Goal: Check status: Check status

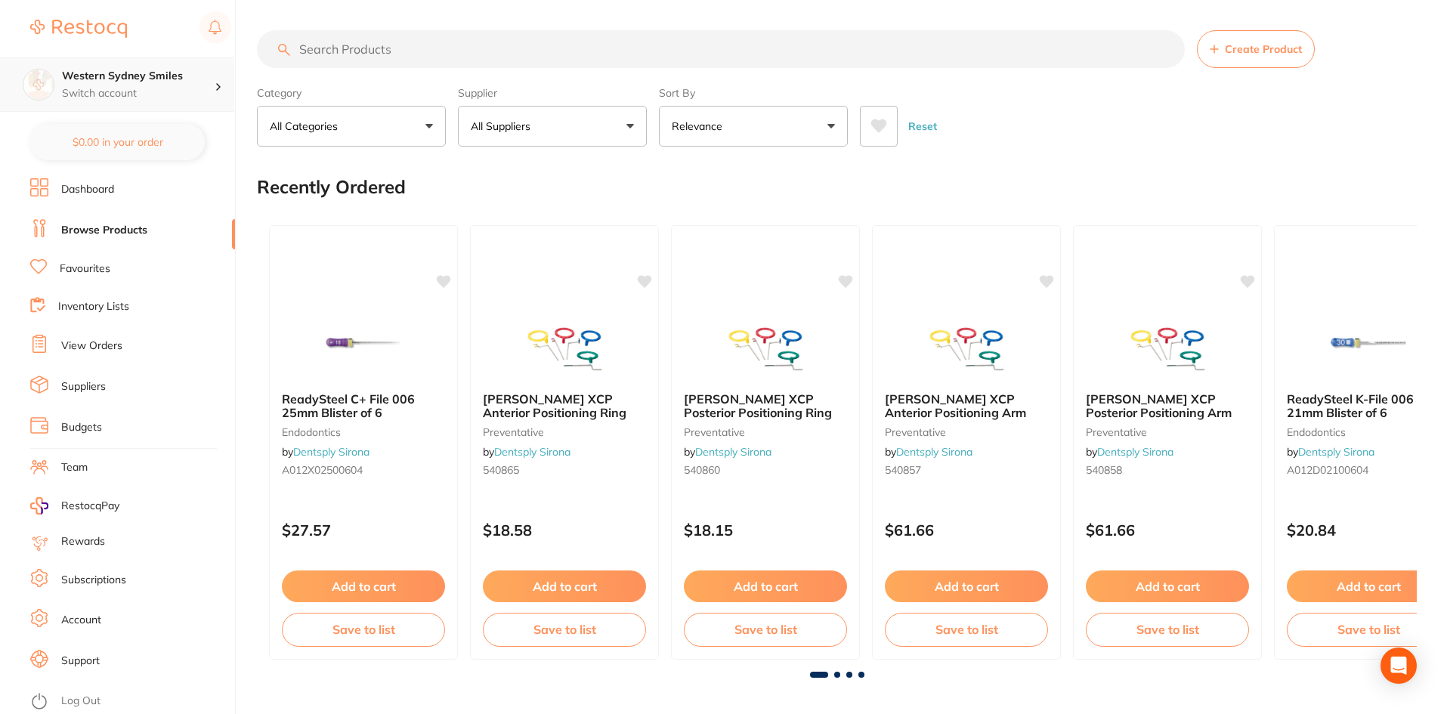
click at [206, 85] on div "Western Sydney Smiles Switch account" at bounding box center [138, 85] width 153 height 32
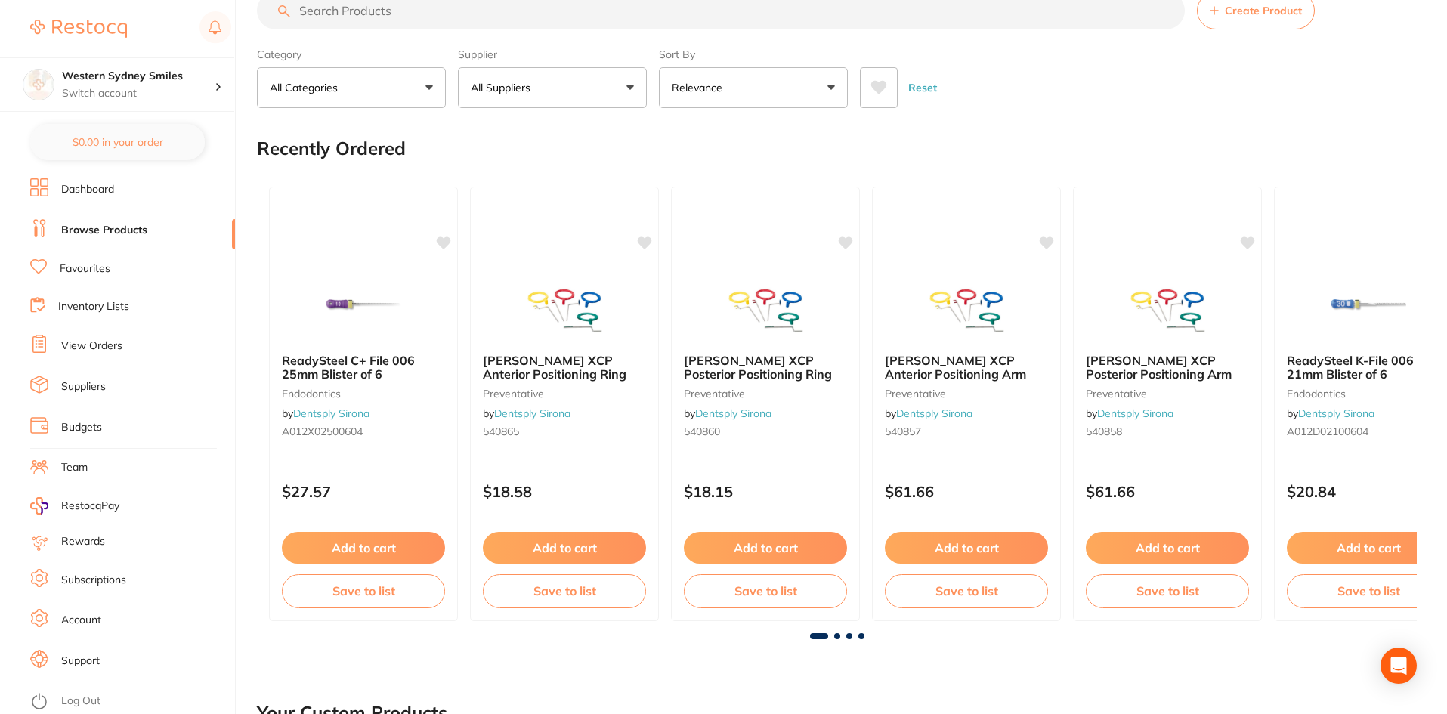
scroll to position [76, 0]
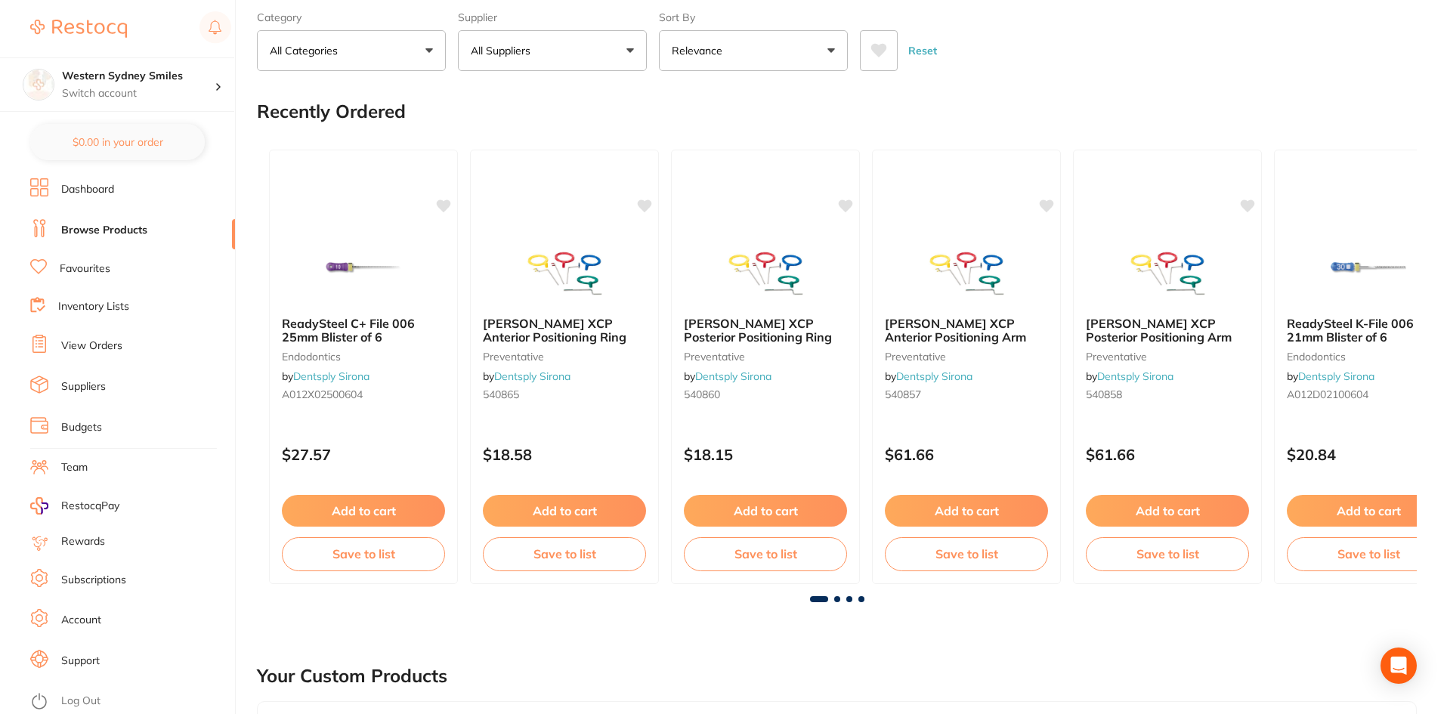
click at [131, 348] on li "View Orders" at bounding box center [132, 346] width 205 height 23
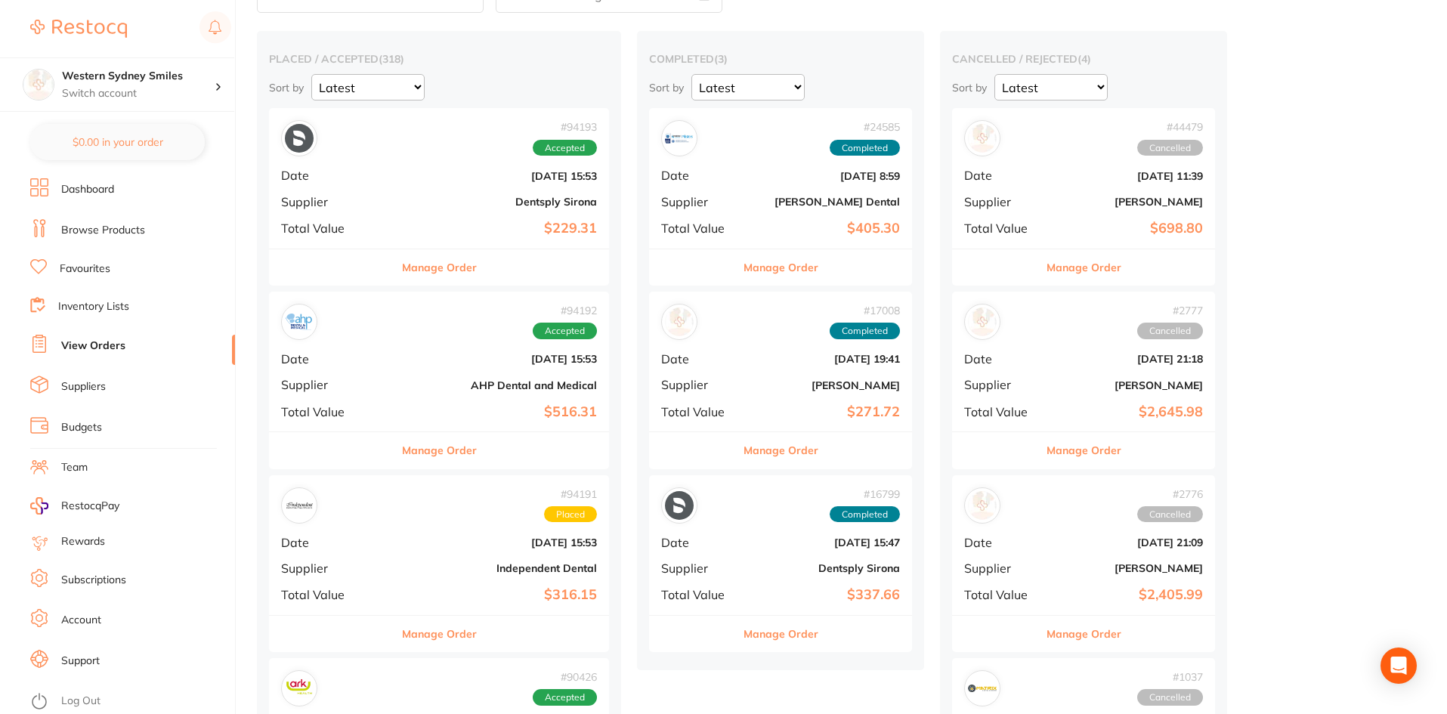
scroll to position [76, 0]
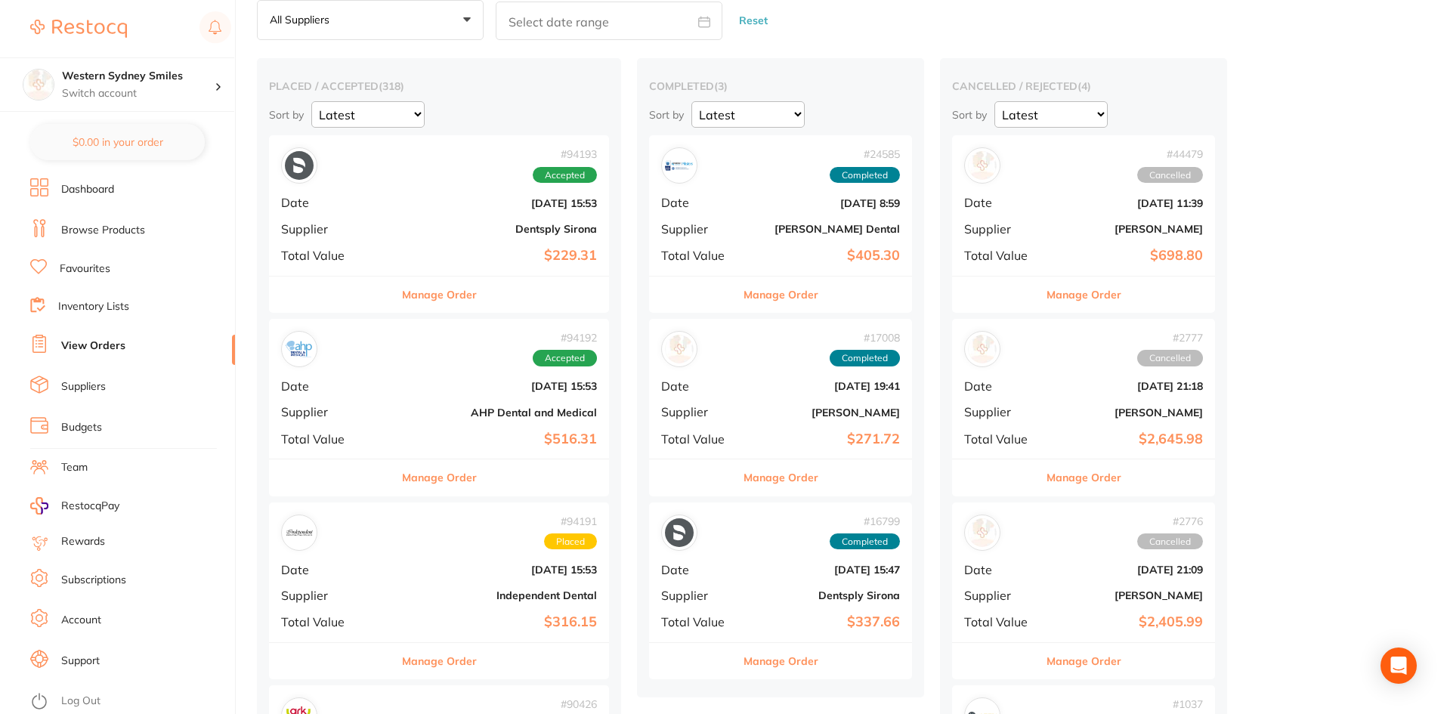
click at [408, 486] on button "Manage Order" at bounding box center [439, 477] width 75 height 36
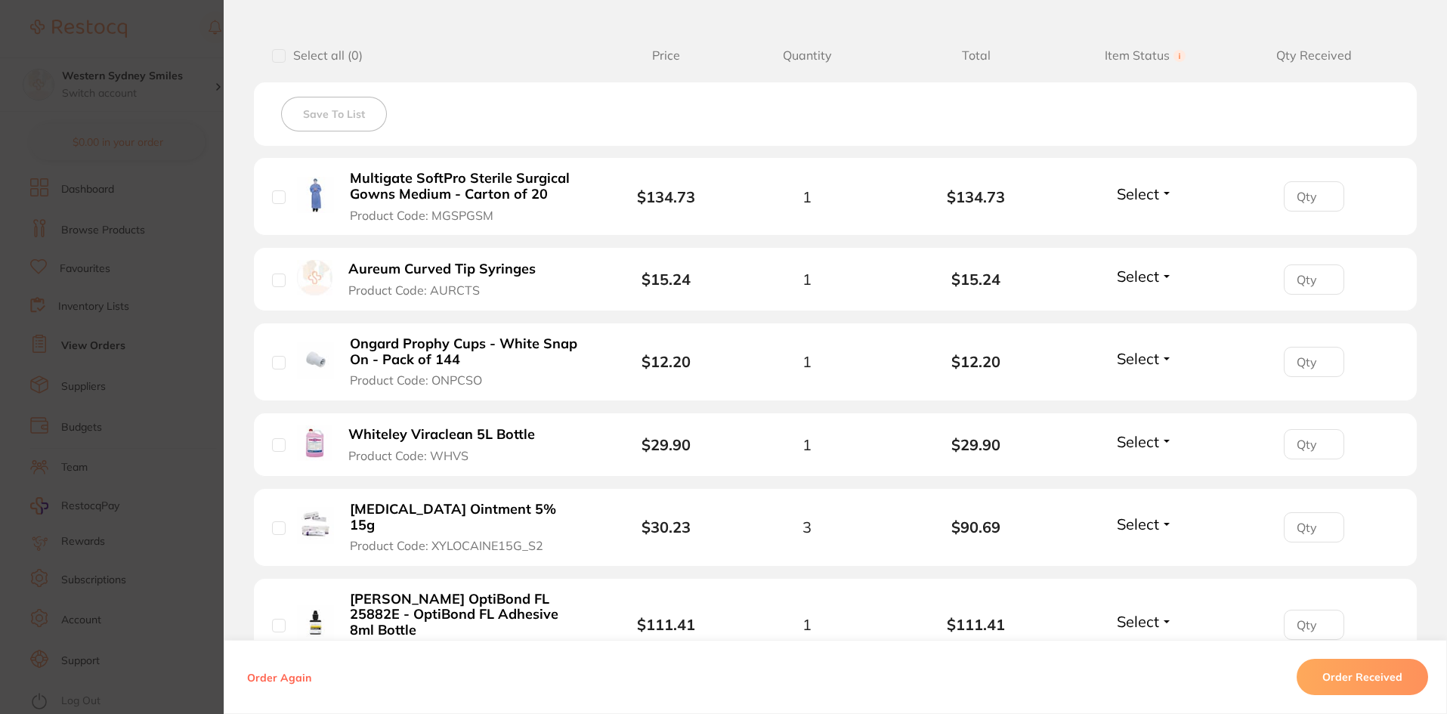
scroll to position [378, 0]
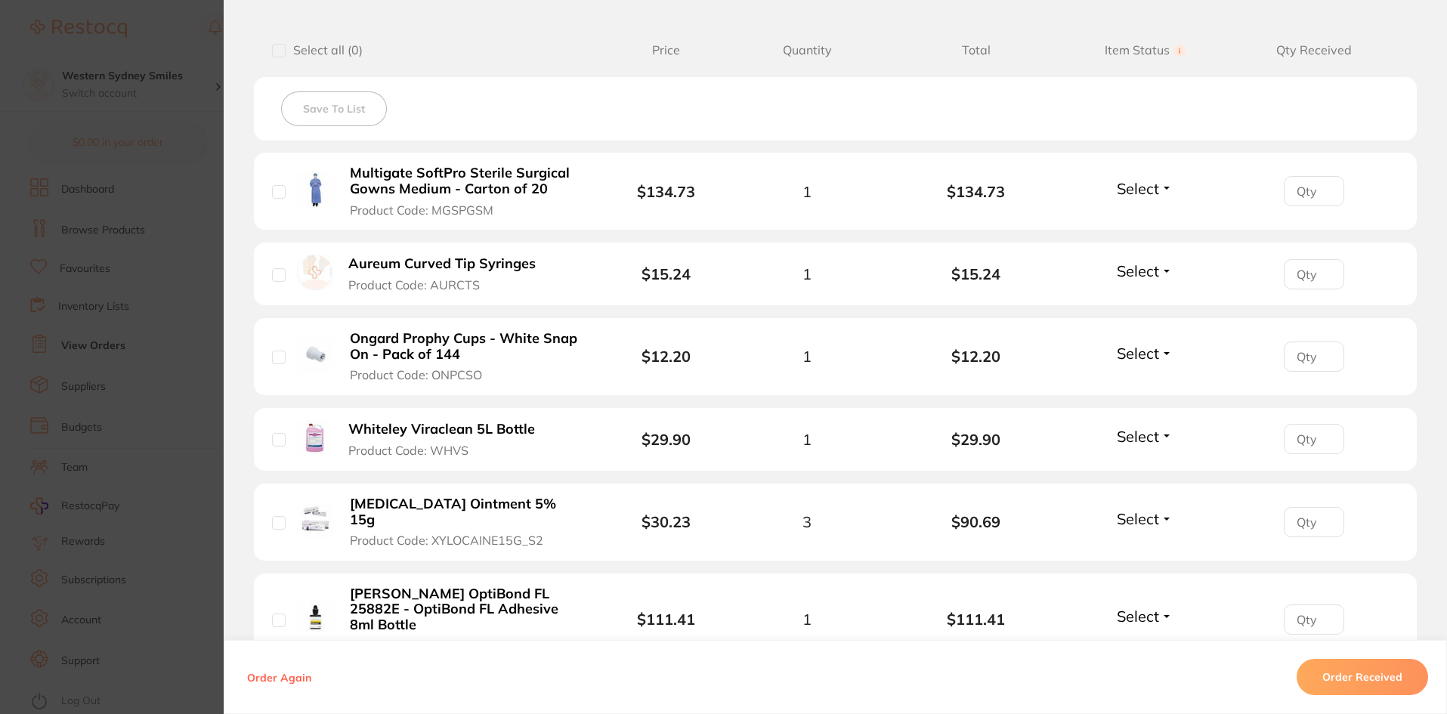
drag, startPoint x: 541, startPoint y: 506, endPoint x: 329, endPoint y: 500, distance: 211.7
click at [329, 500] on div "[MEDICAL_DATA] Ointment 5% 15g Product Code: XYLOCAINE15G_S2" at bounding box center [441, 522] width 338 height 53
drag, startPoint x: 334, startPoint y: 503, endPoint x: 541, endPoint y: 503, distance: 207.1
click at [541, 503] on div "[MEDICAL_DATA] Ointment 5% 15g Product Code: XYLOCAINE15G_S2" at bounding box center [441, 522] width 338 height 53
click at [543, 504] on button "[MEDICAL_DATA] Ointment 5% 15g Product Code: XYLOCAINE15G_S2" at bounding box center [466, 522] width 243 height 53
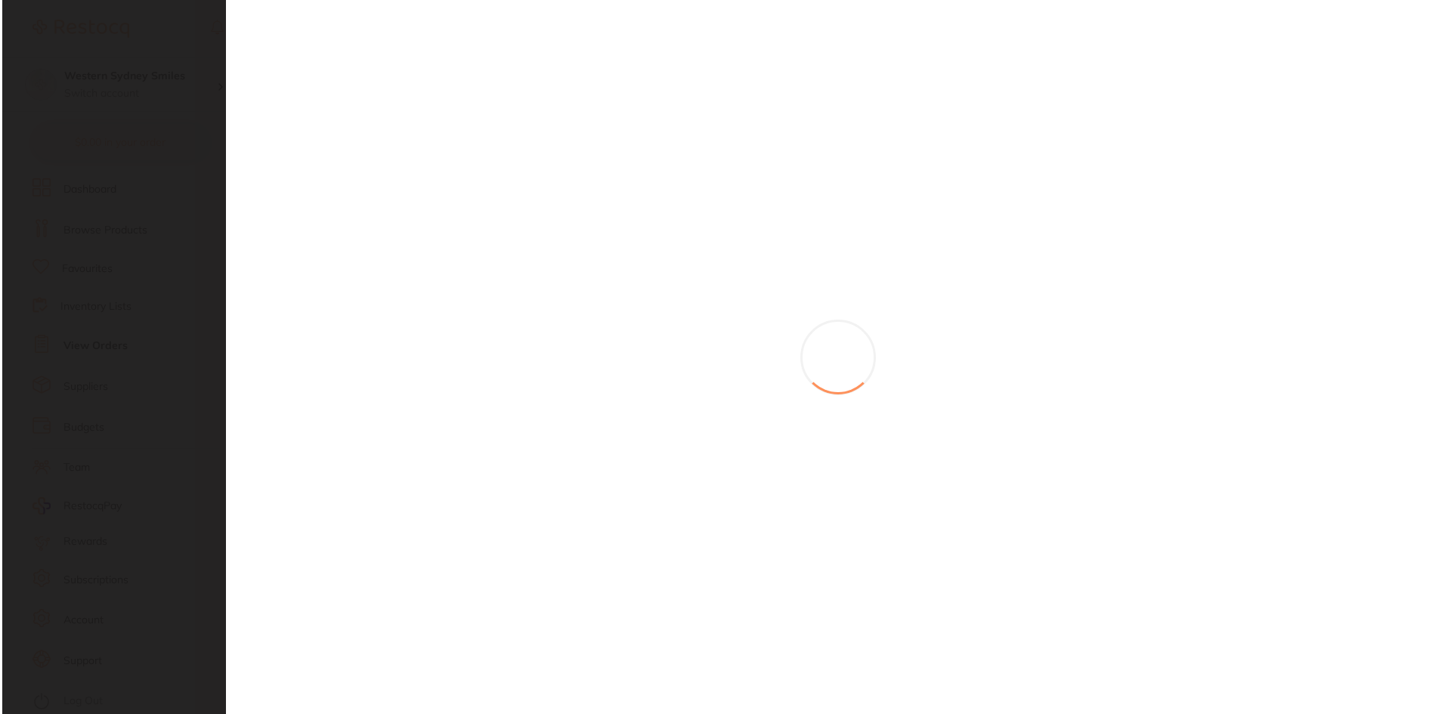
scroll to position [0, 0]
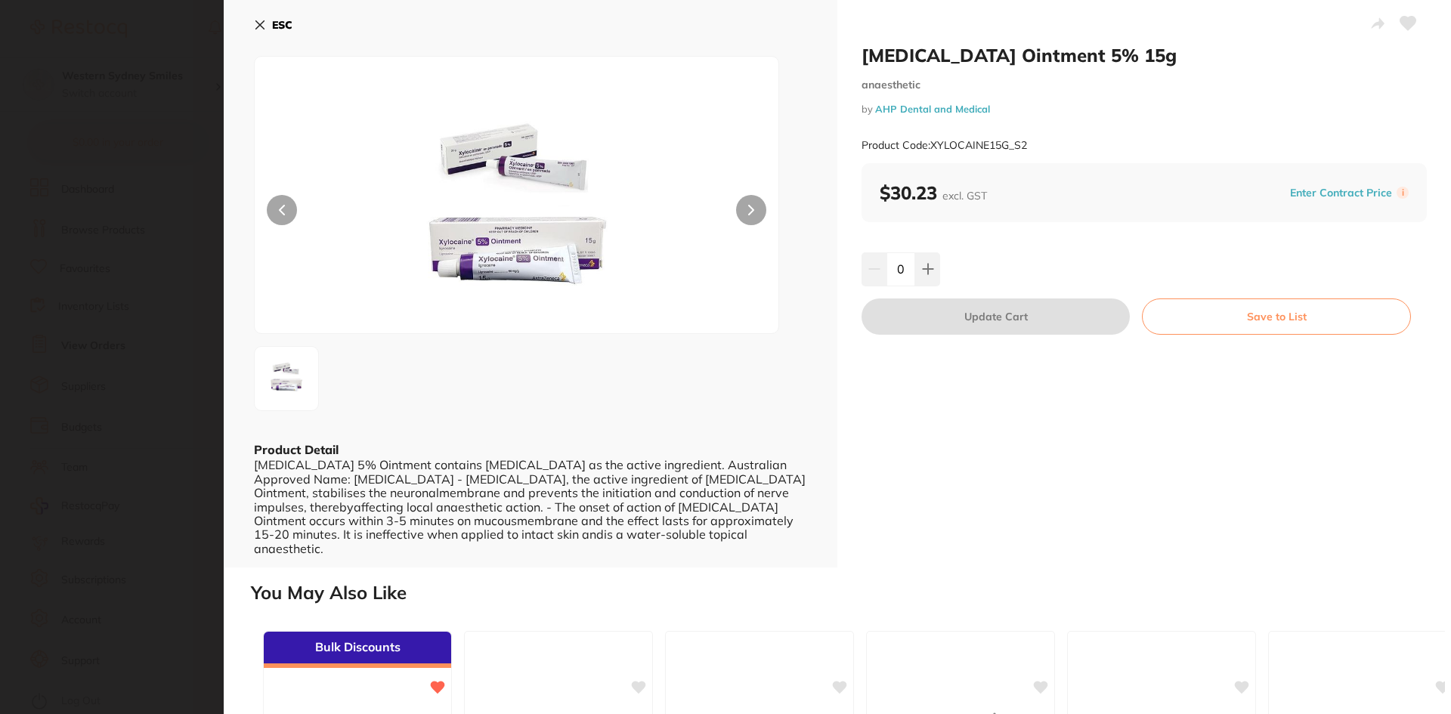
drag, startPoint x: 339, startPoint y: 502, endPoint x: 363, endPoint y: 492, distance: 26.8
click at [338, 502] on section "[MEDICAL_DATA] Ointment 5% 15g anaesthetic by AHP Dental and Medical Product Co…" at bounding box center [725, 357] width 1451 height 714
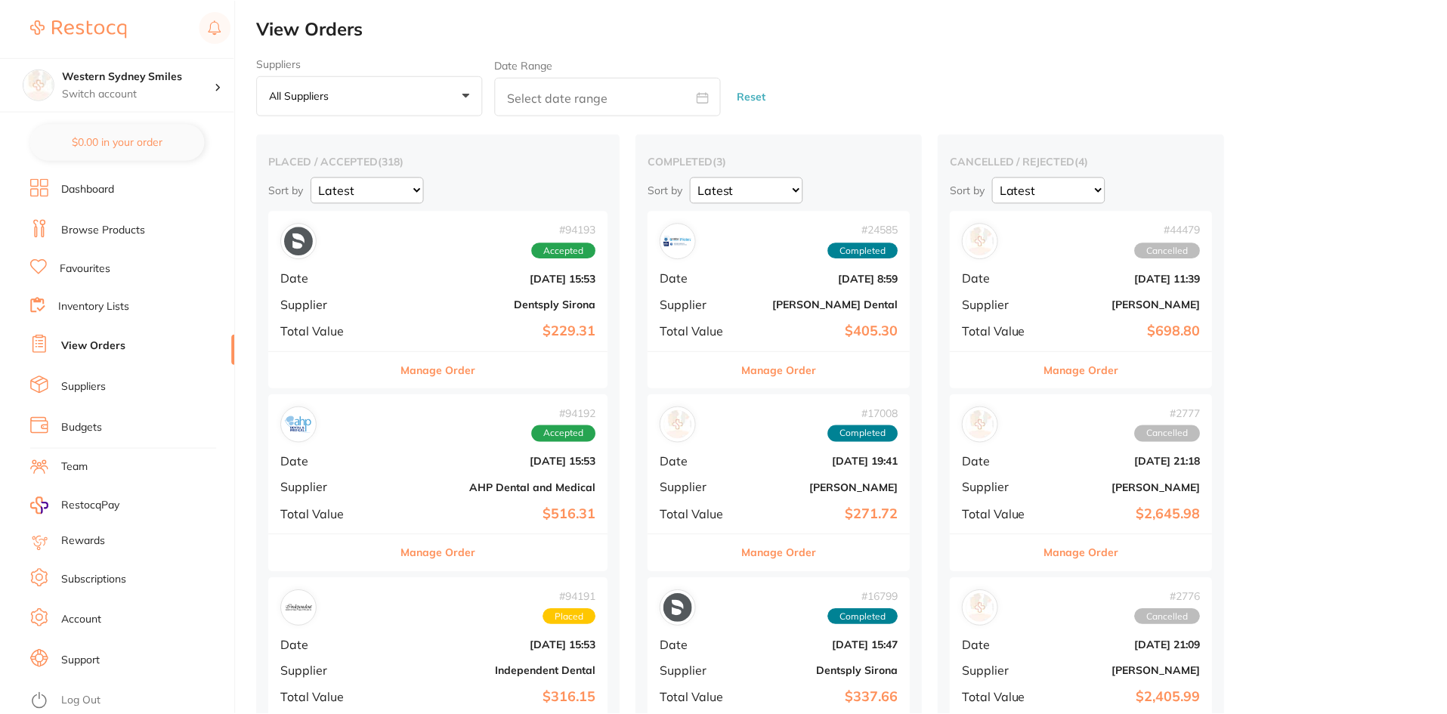
scroll to position [76, 0]
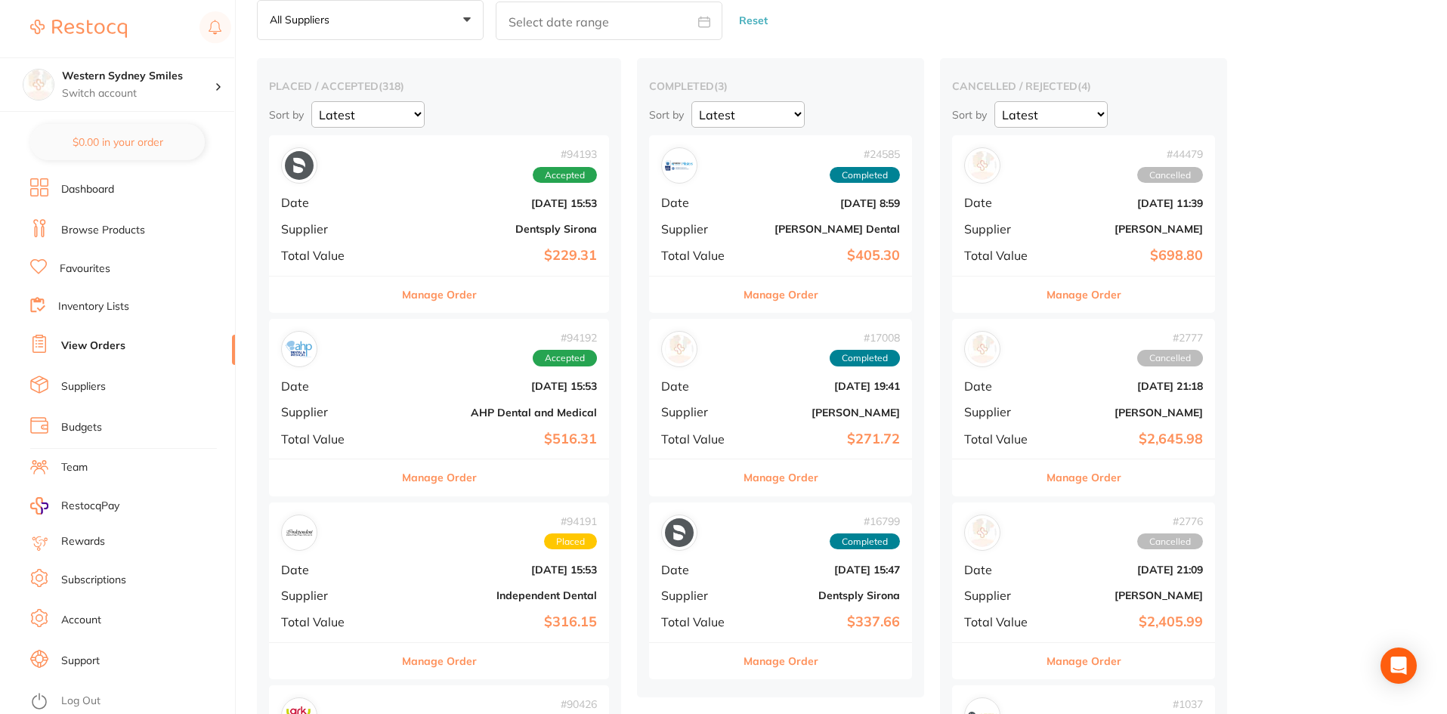
click at [373, 378] on div "# 94192 Accepted Date [DATE] 15:53 Supplier AHP Dental and Medical Total Value …" at bounding box center [439, 389] width 340 height 140
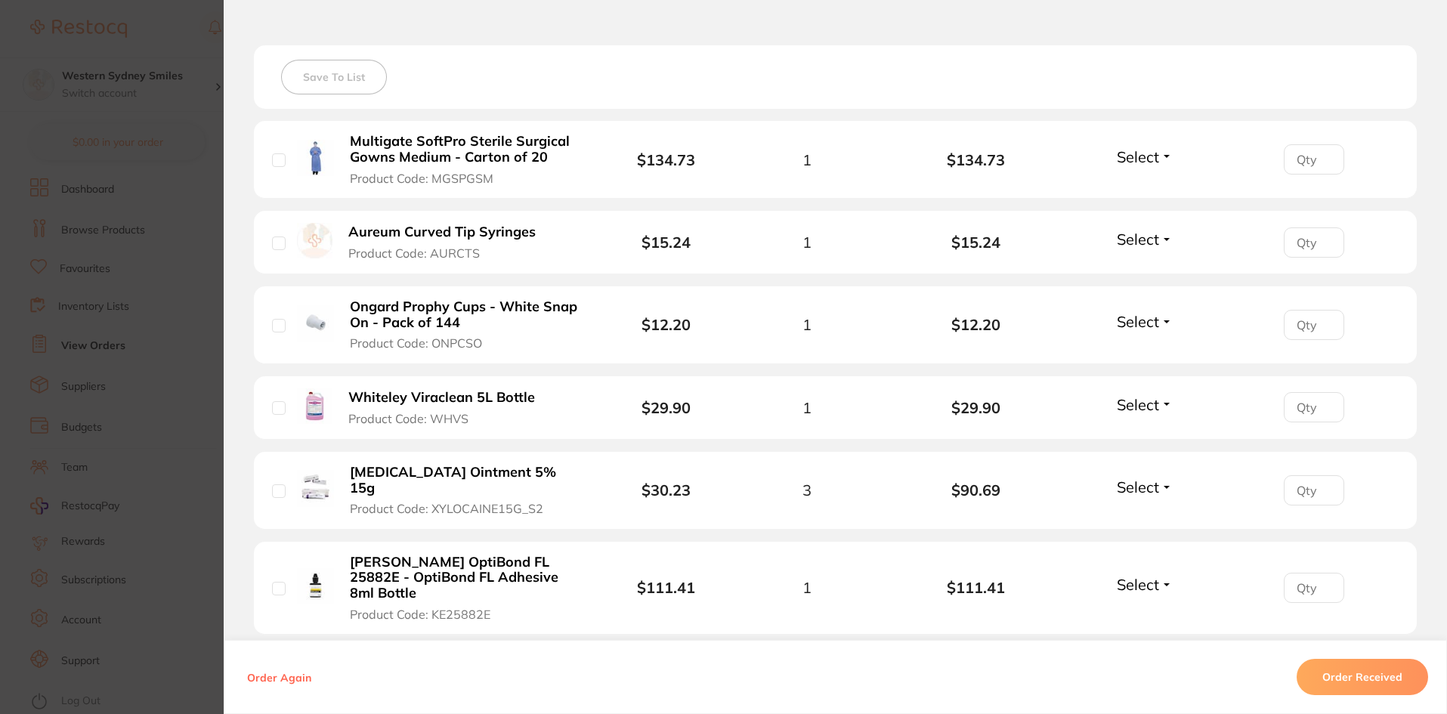
scroll to position [605, 0]
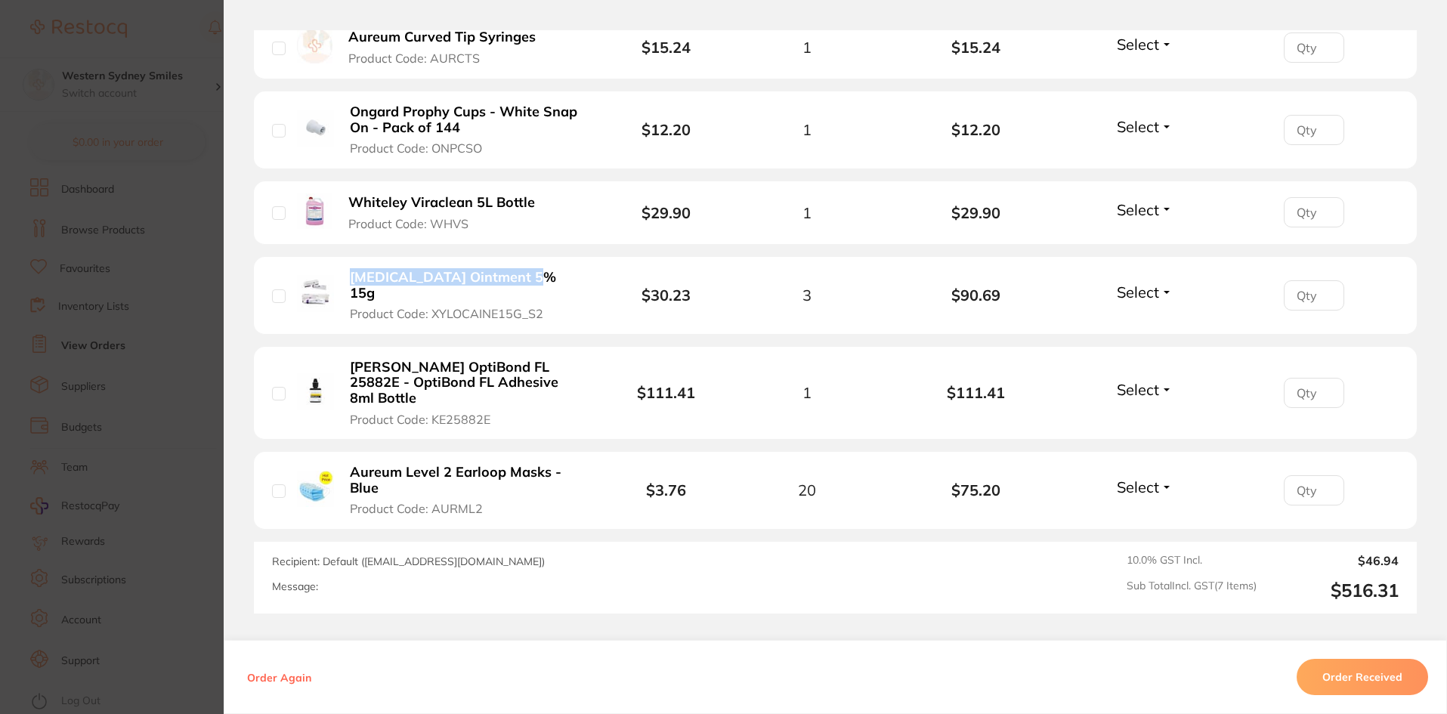
drag, startPoint x: 335, startPoint y: 274, endPoint x: 528, endPoint y: 283, distance: 193.6
click at [528, 283] on div "[MEDICAL_DATA] Ointment 5% 15g Product Code: XYLOCAINE15G_S2" at bounding box center [441, 295] width 338 height 53
copy b "[MEDICAL_DATA] Ointment 5% 15g"
click at [456, 8] on div "Order ID: Restocq- 94192 Order Information Accepted Order Order Date [DATE] 15:…" at bounding box center [835, 357] width 1223 height 714
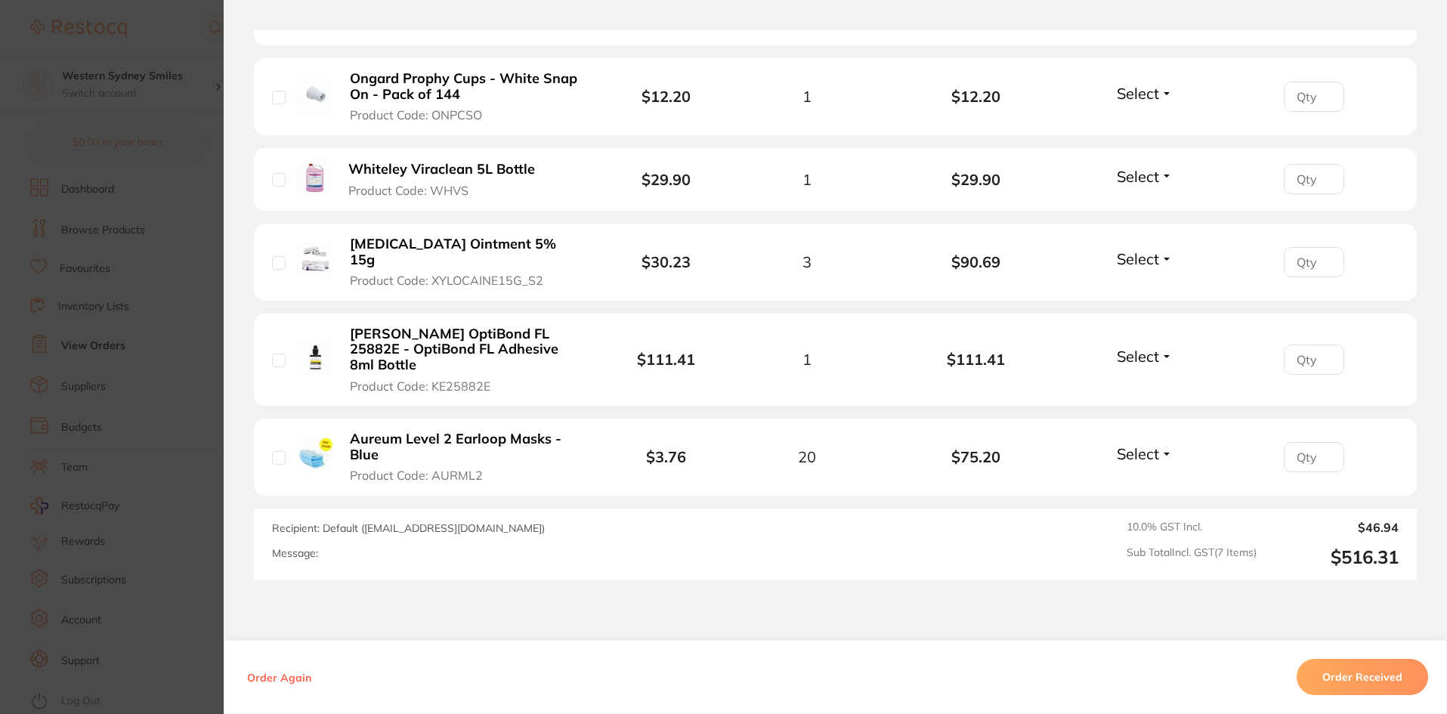
scroll to position [680, 0]
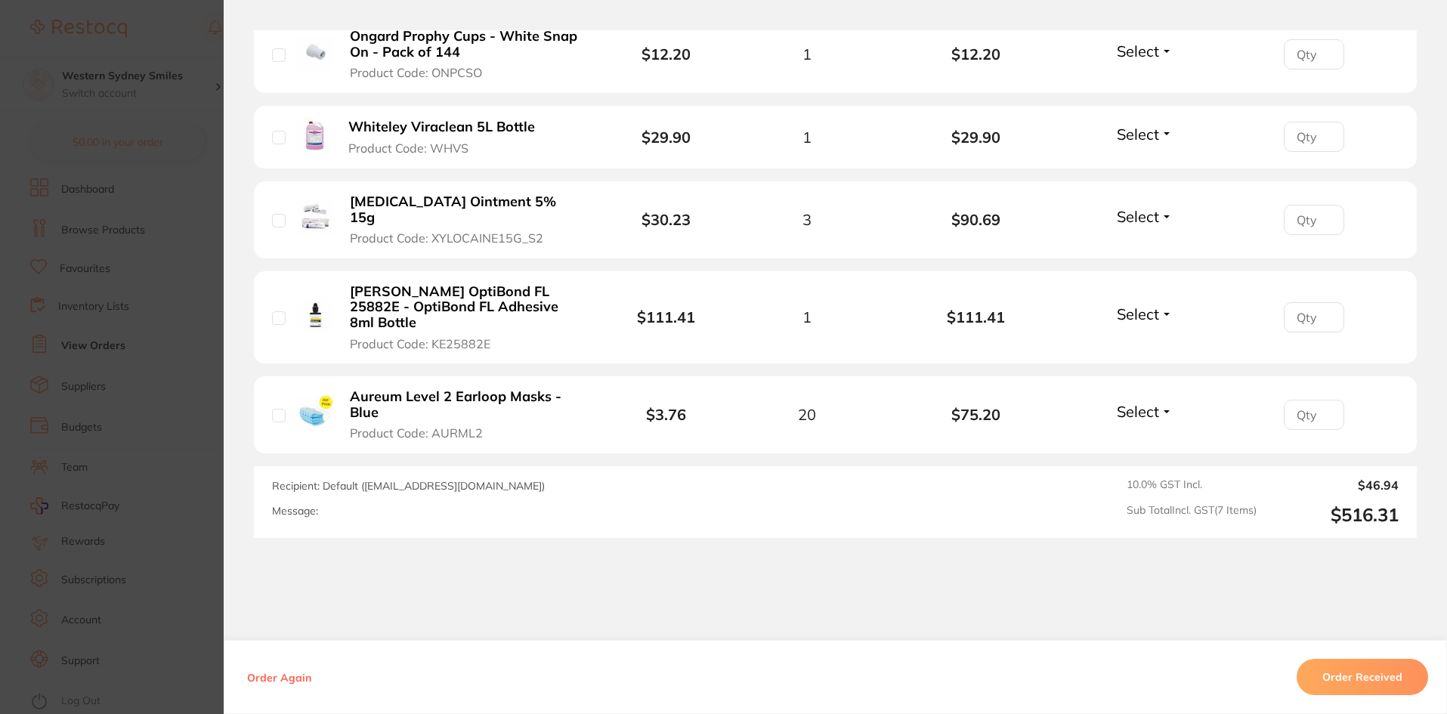
drag, startPoint x: 566, startPoint y: 289, endPoint x: 372, endPoint y: 272, distance: 195.0
click at [372, 284] on b "[PERSON_NAME] OptiBond FL 25882E - OptiBond FL Adhesive 8ml Bottle" at bounding box center [467, 307] width 234 height 47
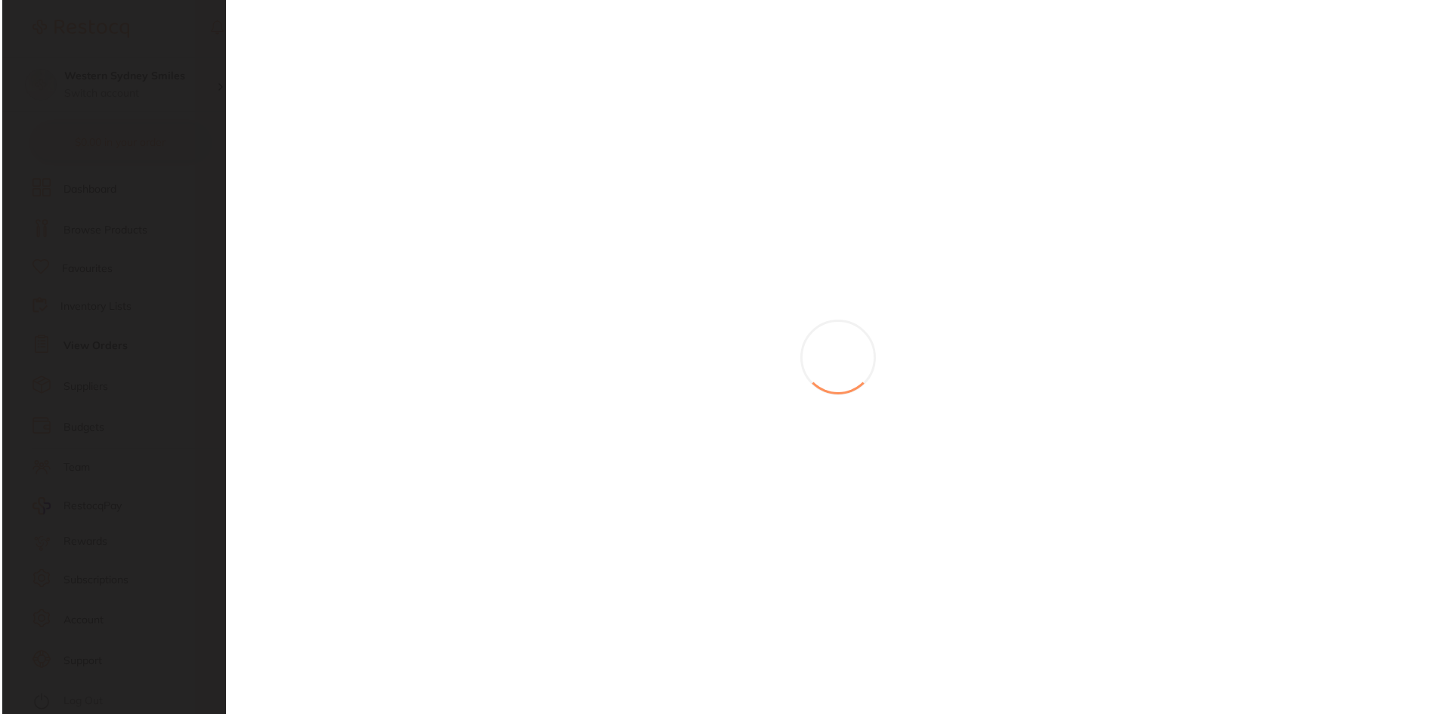
scroll to position [0, 0]
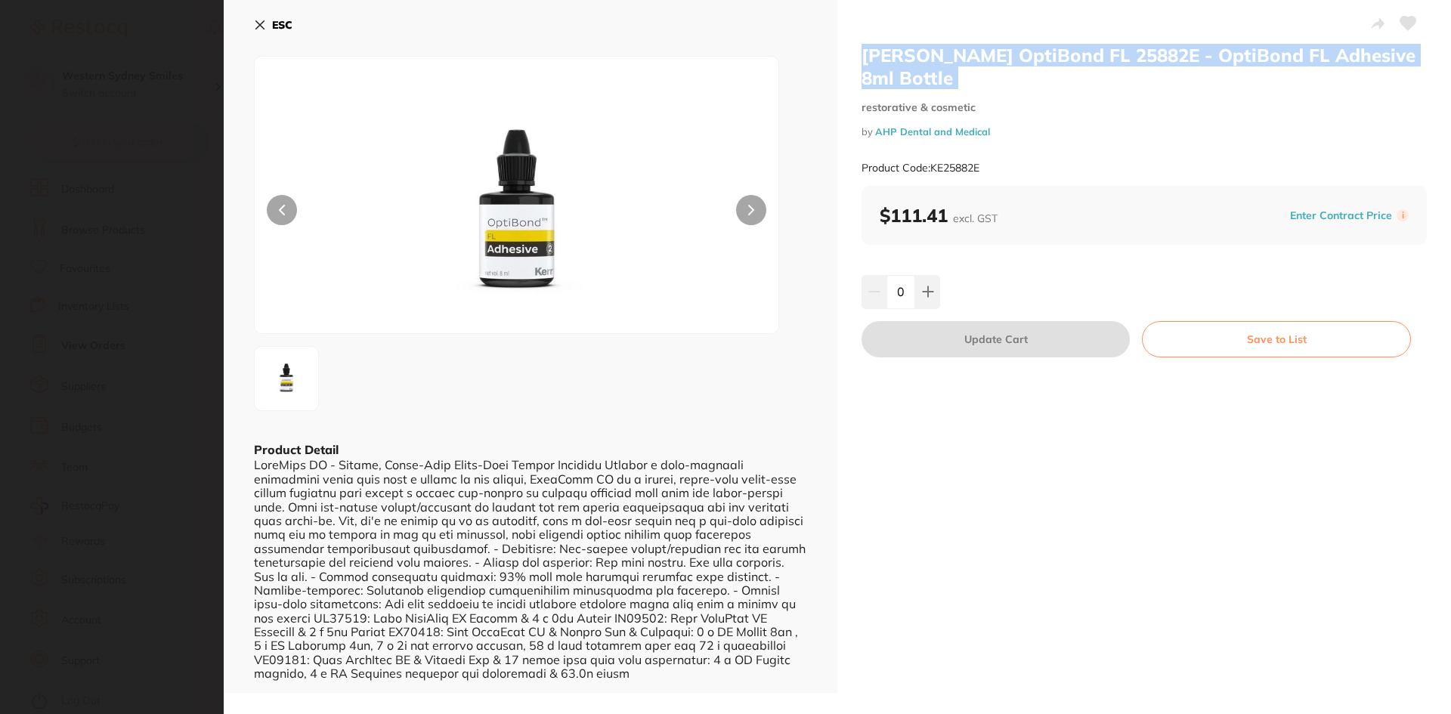
drag, startPoint x: 855, startPoint y: 70, endPoint x: 864, endPoint y: 55, distance: 17.6
click at [864, 55] on div "[PERSON_NAME] OptiBond FL 25882E - OptiBond FL Adhesive 8ml Bottle restorative …" at bounding box center [1144, 346] width 614 height 693
copy h2 "[PERSON_NAME] OptiBond FL 25882E - OptiBond FL Adhesive 8ml Bottle"
click at [487, 305] on img at bounding box center [517, 213] width 314 height 239
click at [261, 27] on icon at bounding box center [260, 25] width 12 height 12
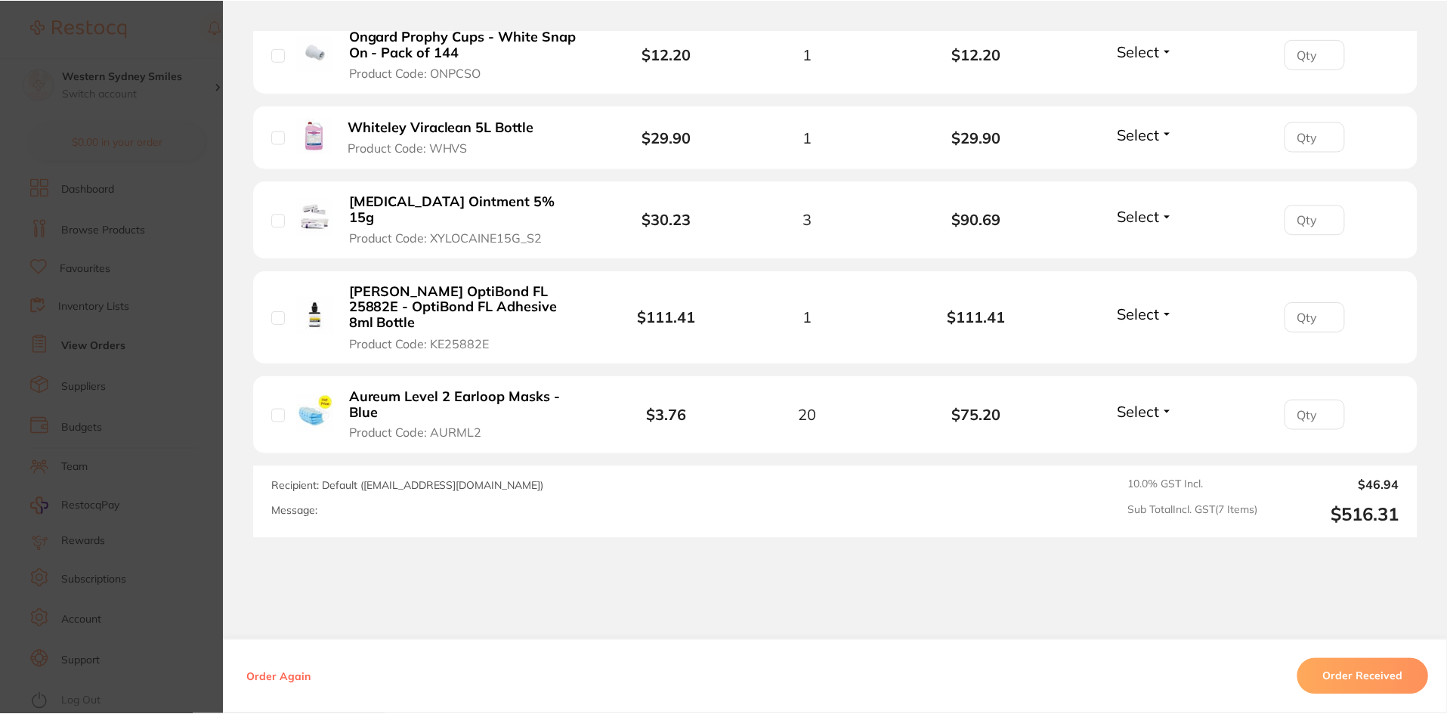
scroll to position [76, 0]
drag, startPoint x: 374, startPoint y: 382, endPoint x: 348, endPoint y: 368, distance: 29.1
click at [350, 389] on b "Aureum Level 2 Earloop Masks - Blue" at bounding box center [467, 404] width 234 height 31
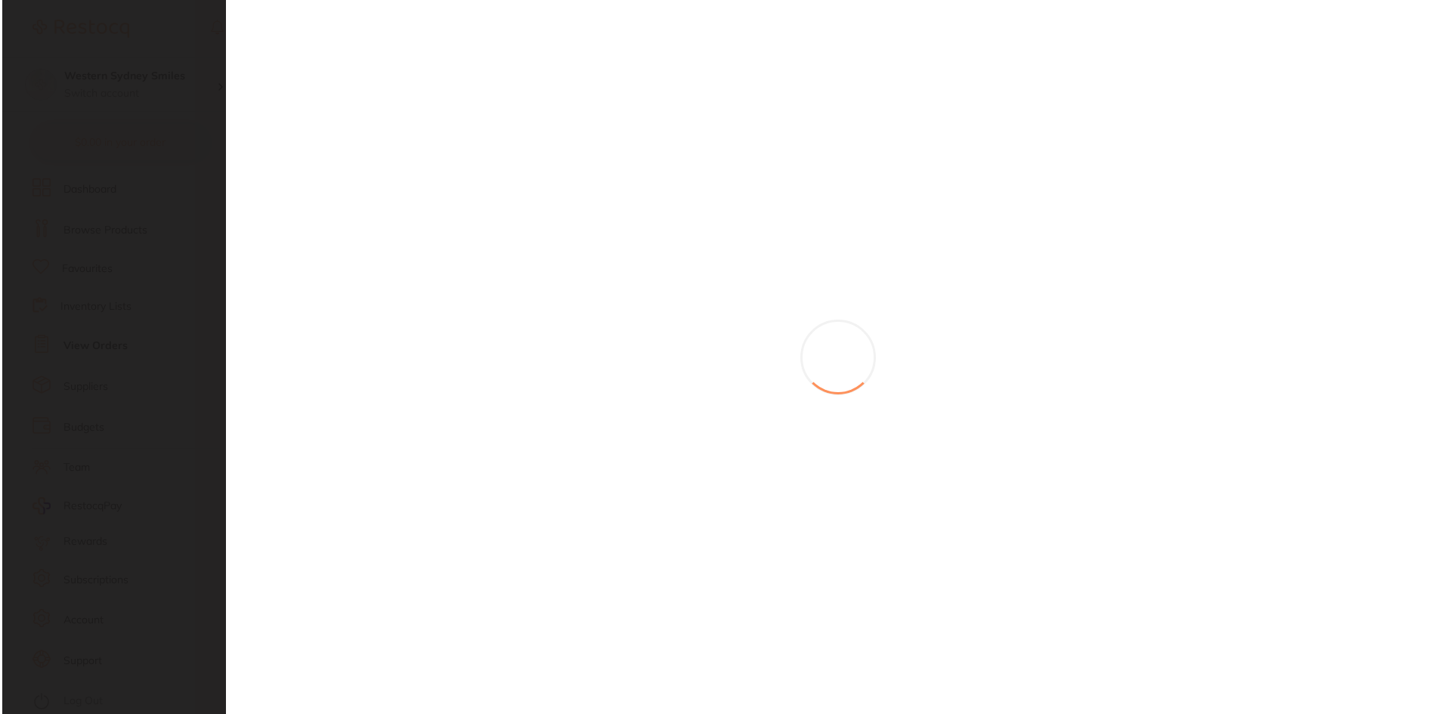
scroll to position [0, 0]
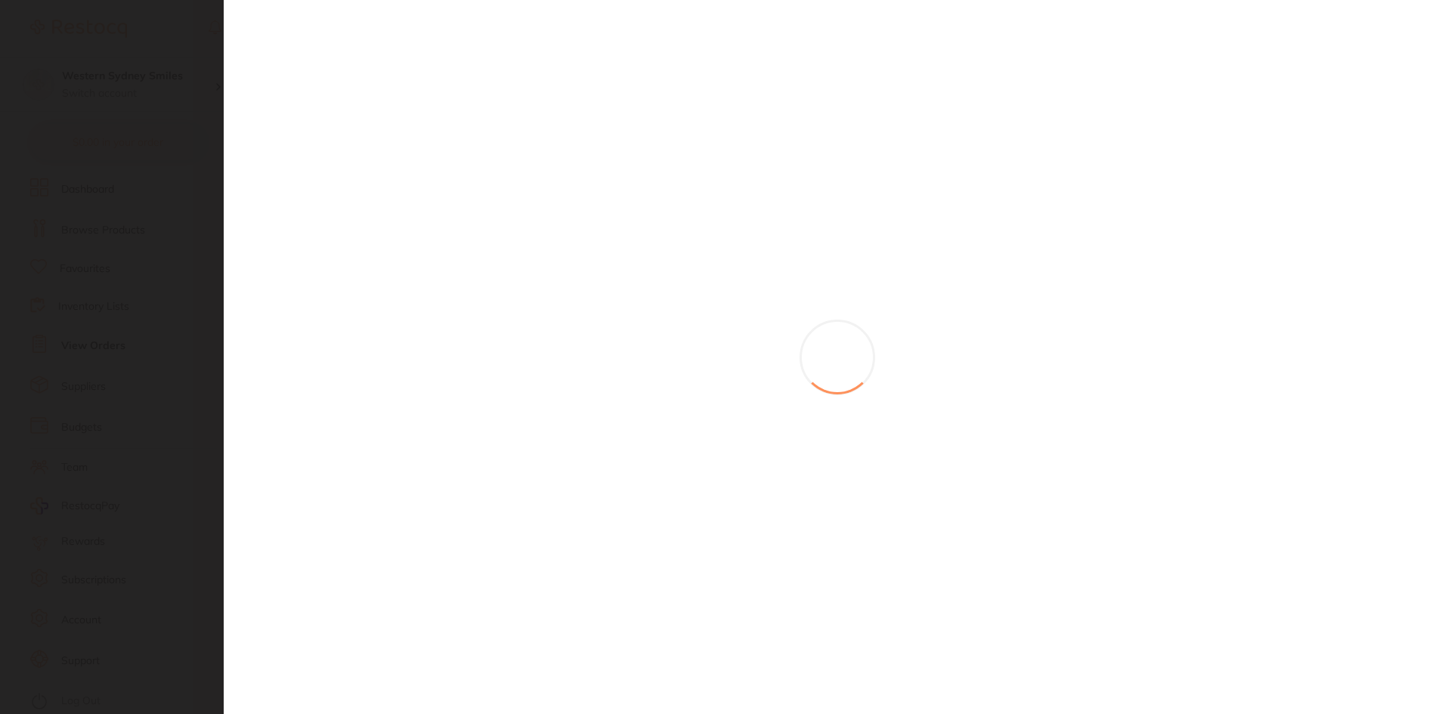
click at [348, 368] on section at bounding box center [725, 357] width 1451 height 714
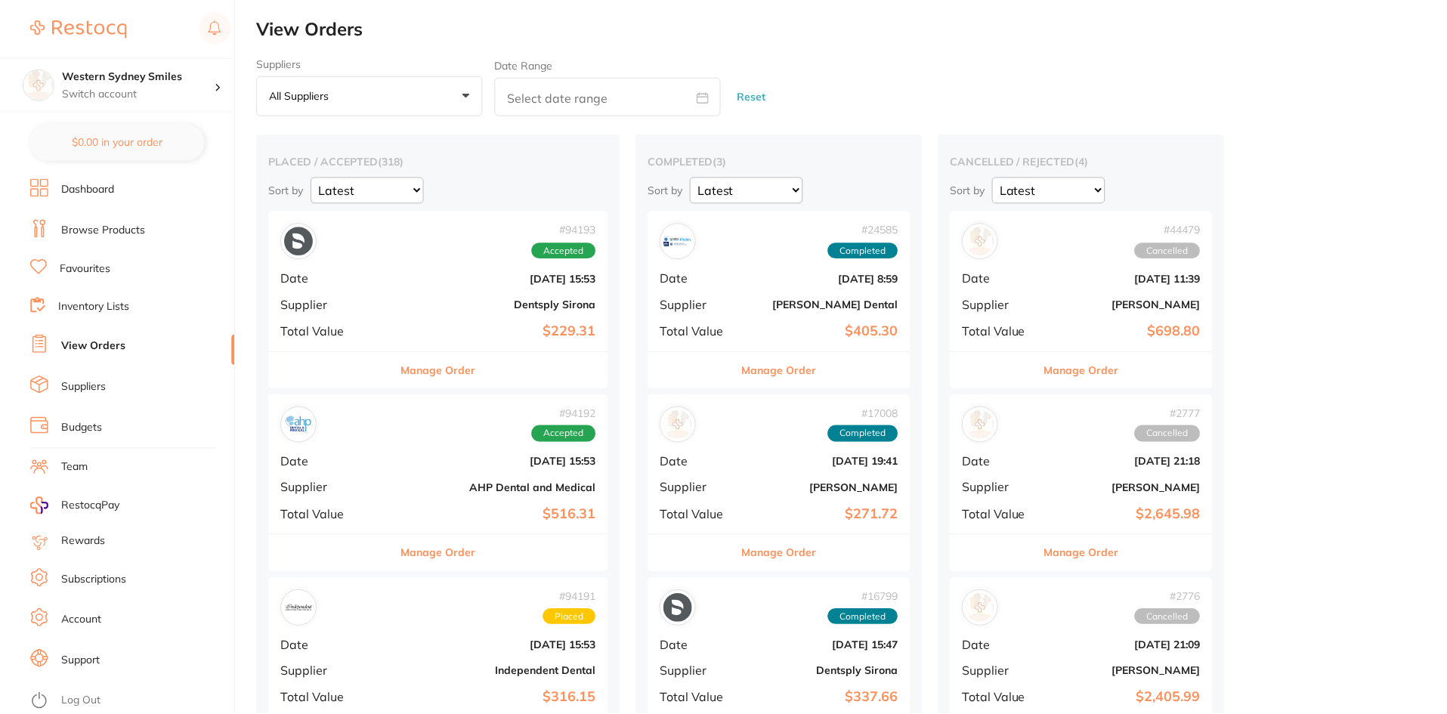
scroll to position [76, 0]
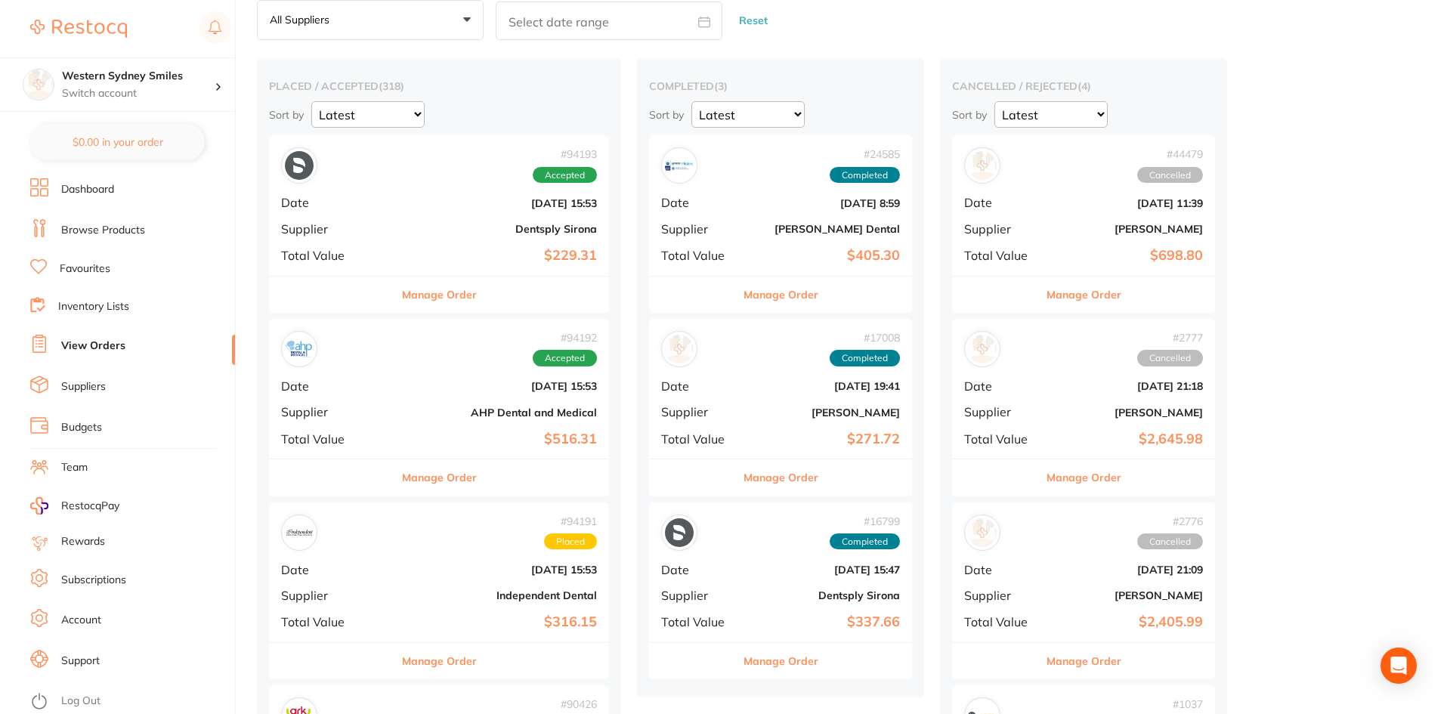
click at [373, 373] on div "# 94192 Accepted Date [DATE] 15:53 Supplier AHP Dental and Medical Total Value …" at bounding box center [439, 389] width 340 height 140
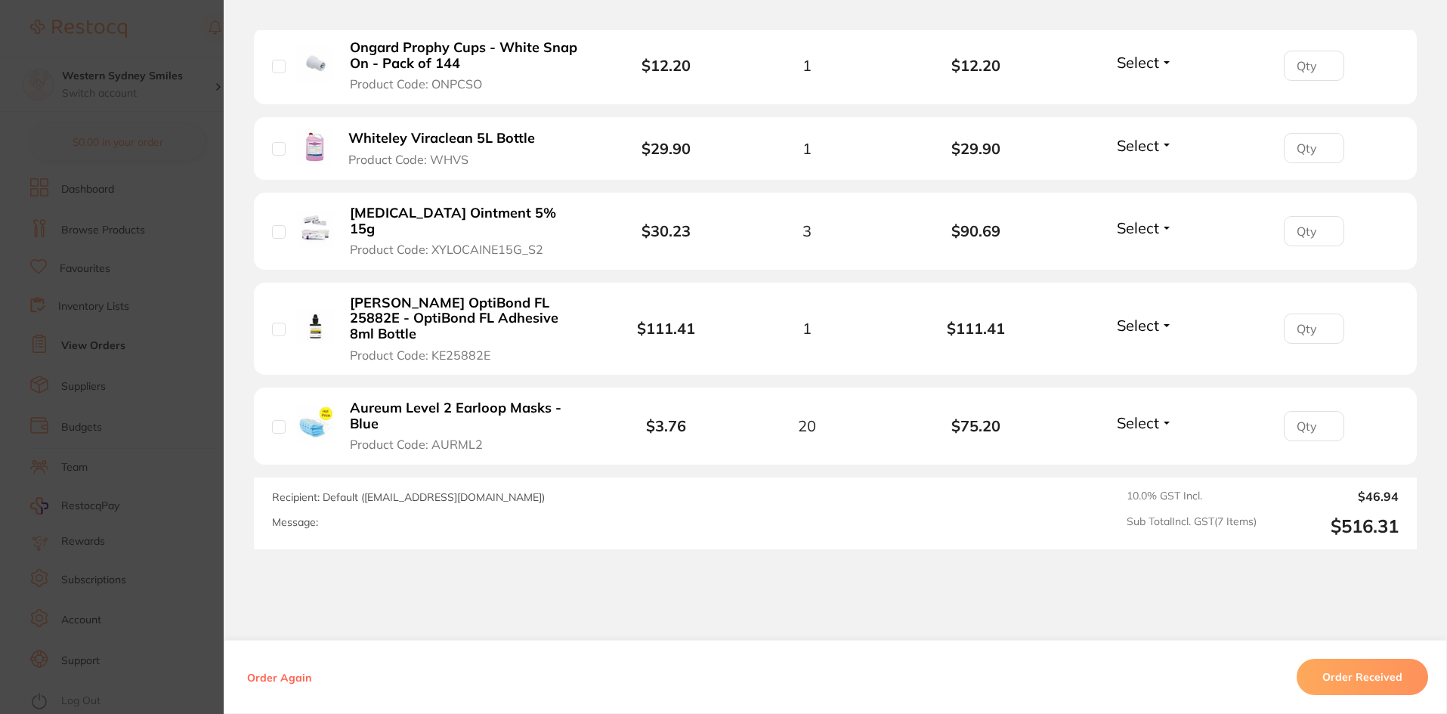
scroll to position [680, 0]
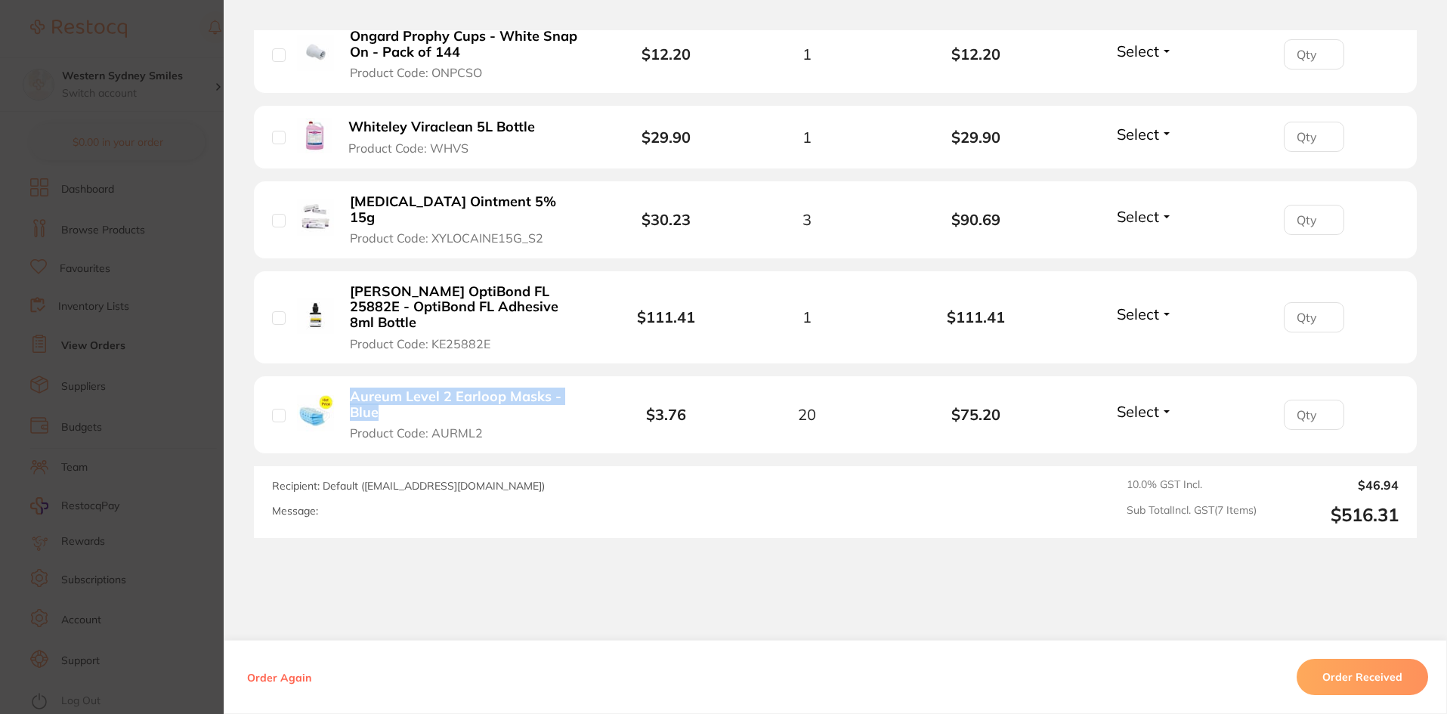
drag, startPoint x: 339, startPoint y: 363, endPoint x: 388, endPoint y: 382, distance: 51.9
click at [388, 388] on div "Aureum Level 2 Earloop Masks - Blue Product Code: AURML2" at bounding box center [441, 414] width 338 height 53
copy b "Aureum Level 2 Earloop Masks - Blue"
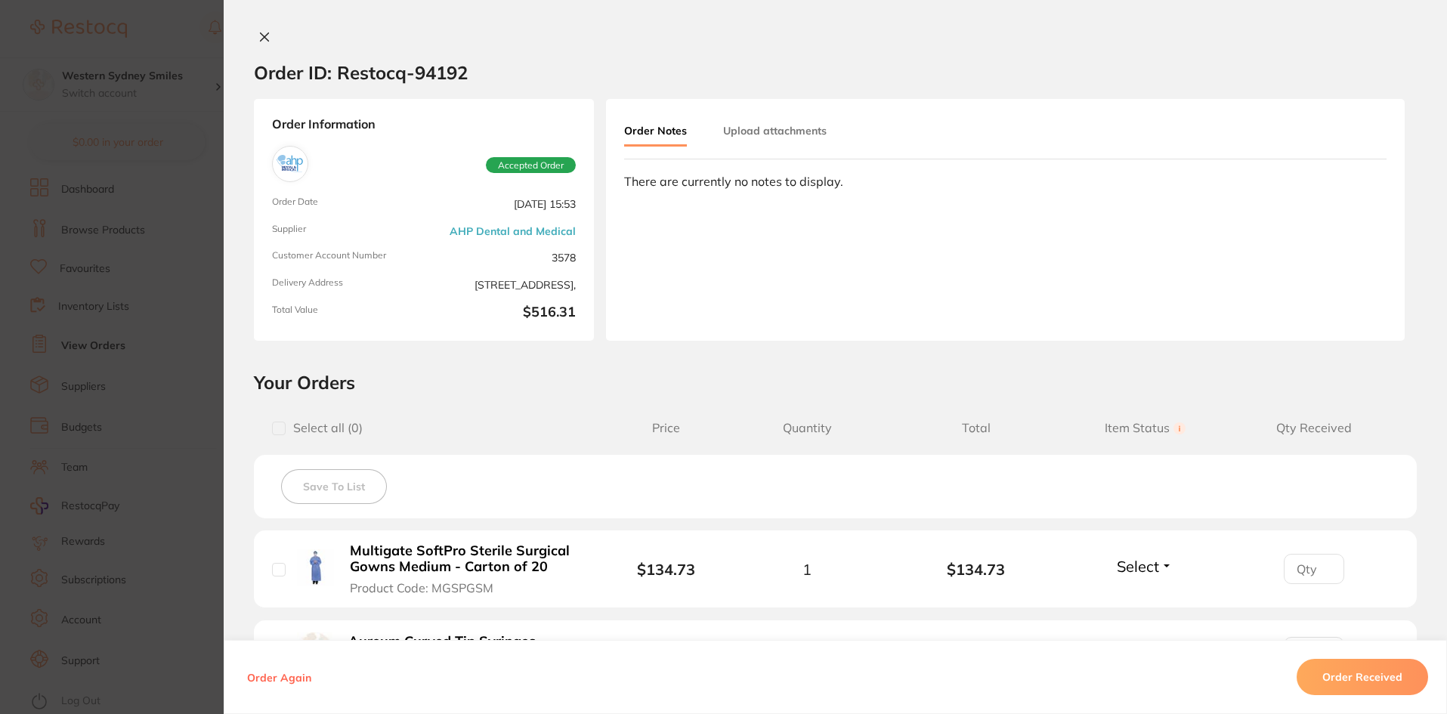
scroll to position [0, 0]
click at [261, 37] on icon at bounding box center [265, 37] width 8 height 8
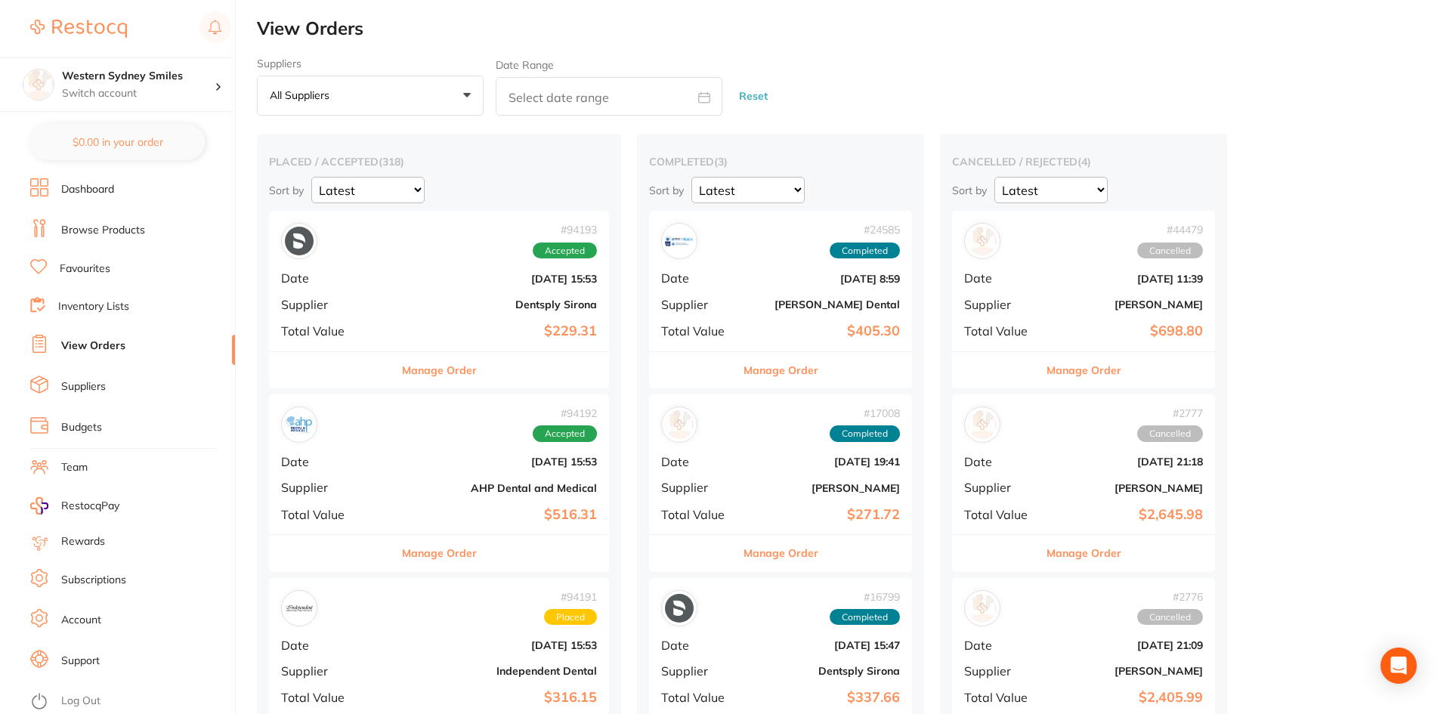
click at [394, 327] on b "$229.31" at bounding box center [495, 331] width 203 height 16
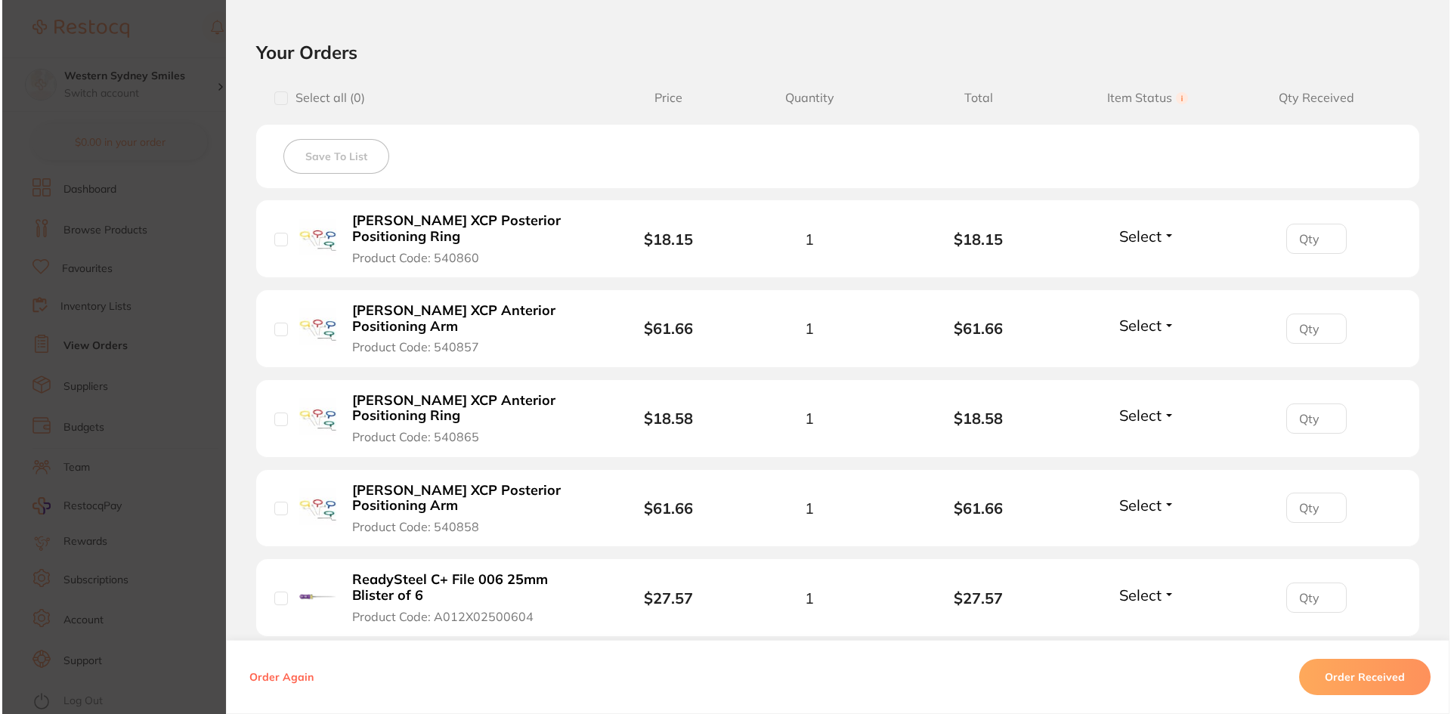
scroll to position [302, 0]
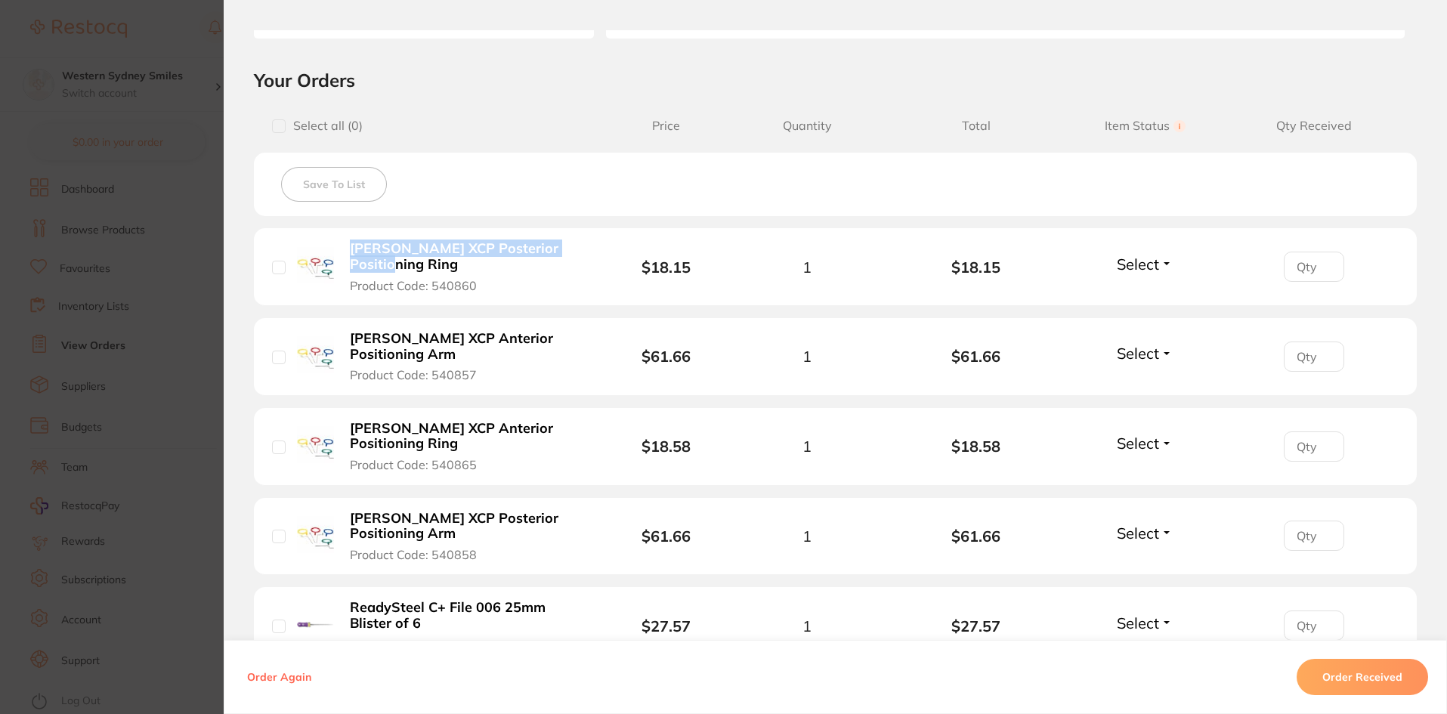
drag, startPoint x: 586, startPoint y: 240, endPoint x: 345, endPoint y: 251, distance: 241.3
click at [345, 251] on div "[PERSON_NAME] XCP Posterior Positioning Ring Product Code: 540860" at bounding box center [441, 266] width 338 height 53
copy b "[PERSON_NAME] XCP Posterior Positioning Ring"
drag, startPoint x: 565, startPoint y: 326, endPoint x: 352, endPoint y: 319, distance: 213.2
click at [358, 330] on button "[PERSON_NAME] XCP Anterior Positioning Arm Product Code: 540857" at bounding box center [466, 356] width 243 height 53
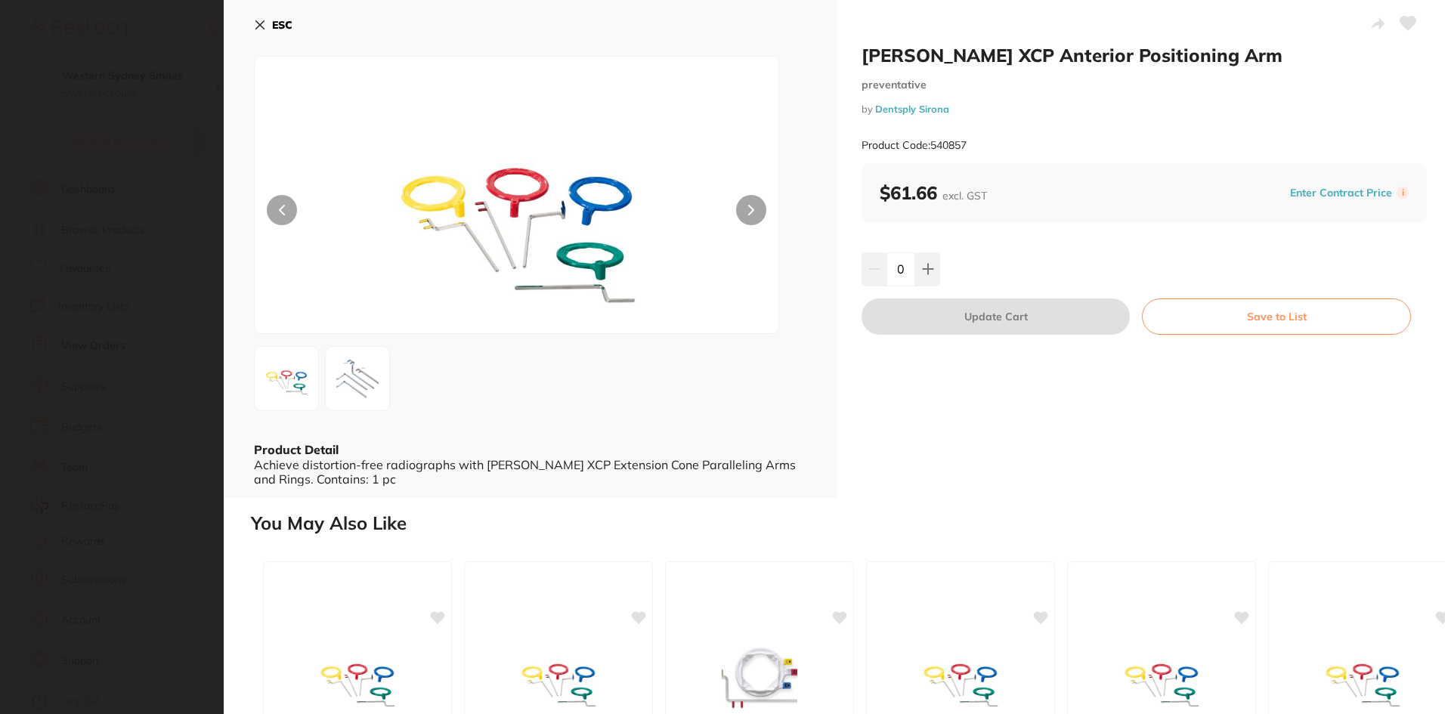
click at [345, 322] on div at bounding box center [516, 195] width 525 height 278
click at [255, 23] on icon at bounding box center [260, 25] width 12 height 12
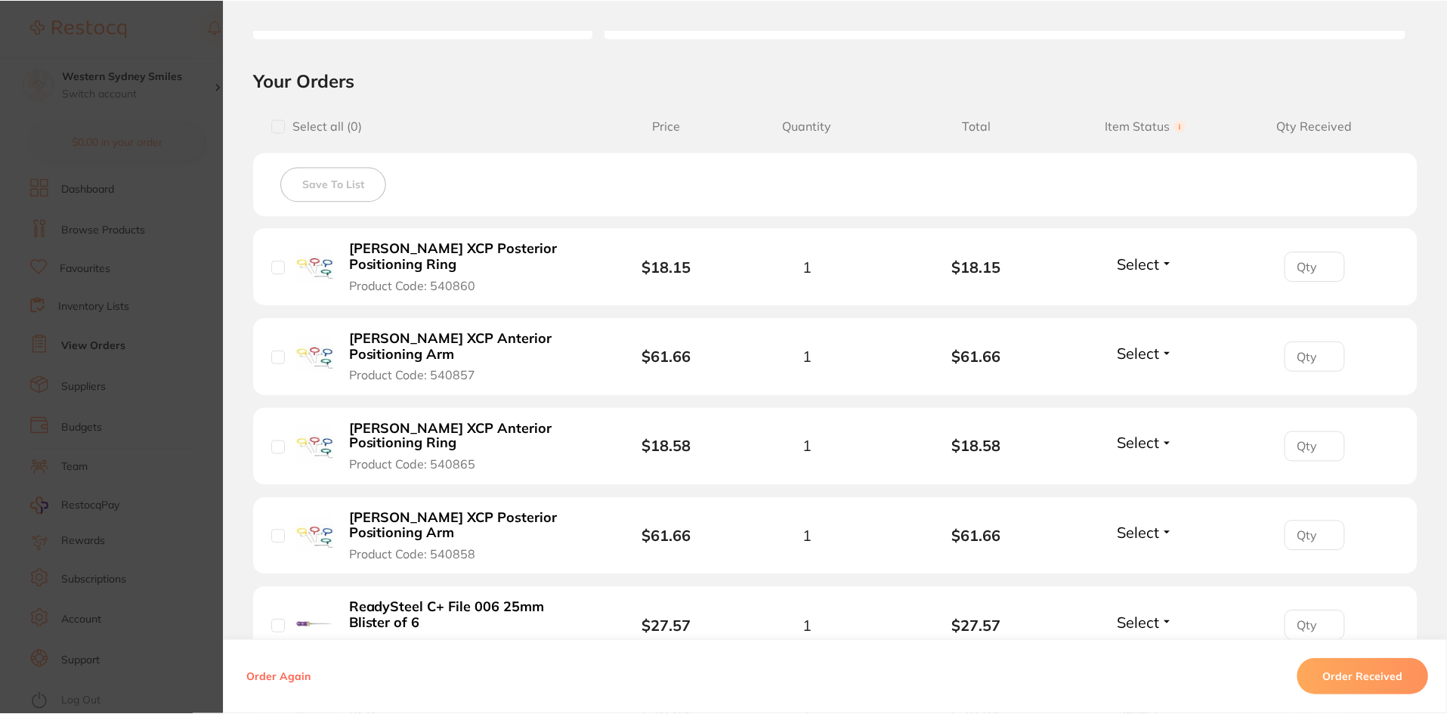
scroll to position [2, 0]
drag, startPoint x: 347, startPoint y: 329, endPoint x: 493, endPoint y: 318, distance: 146.3
click at [493, 331] on b "[PERSON_NAME] XCP Anterior Positioning Arm" at bounding box center [467, 346] width 234 height 31
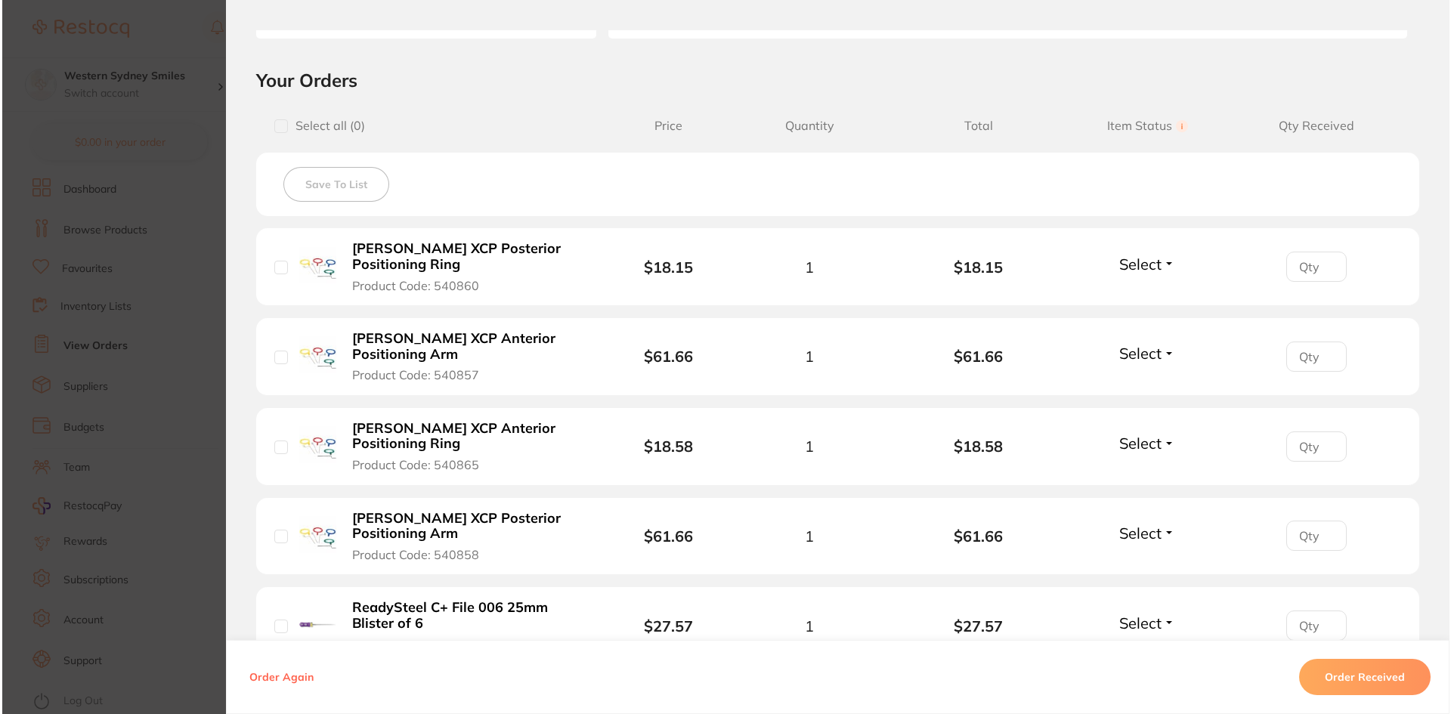
scroll to position [0, 0]
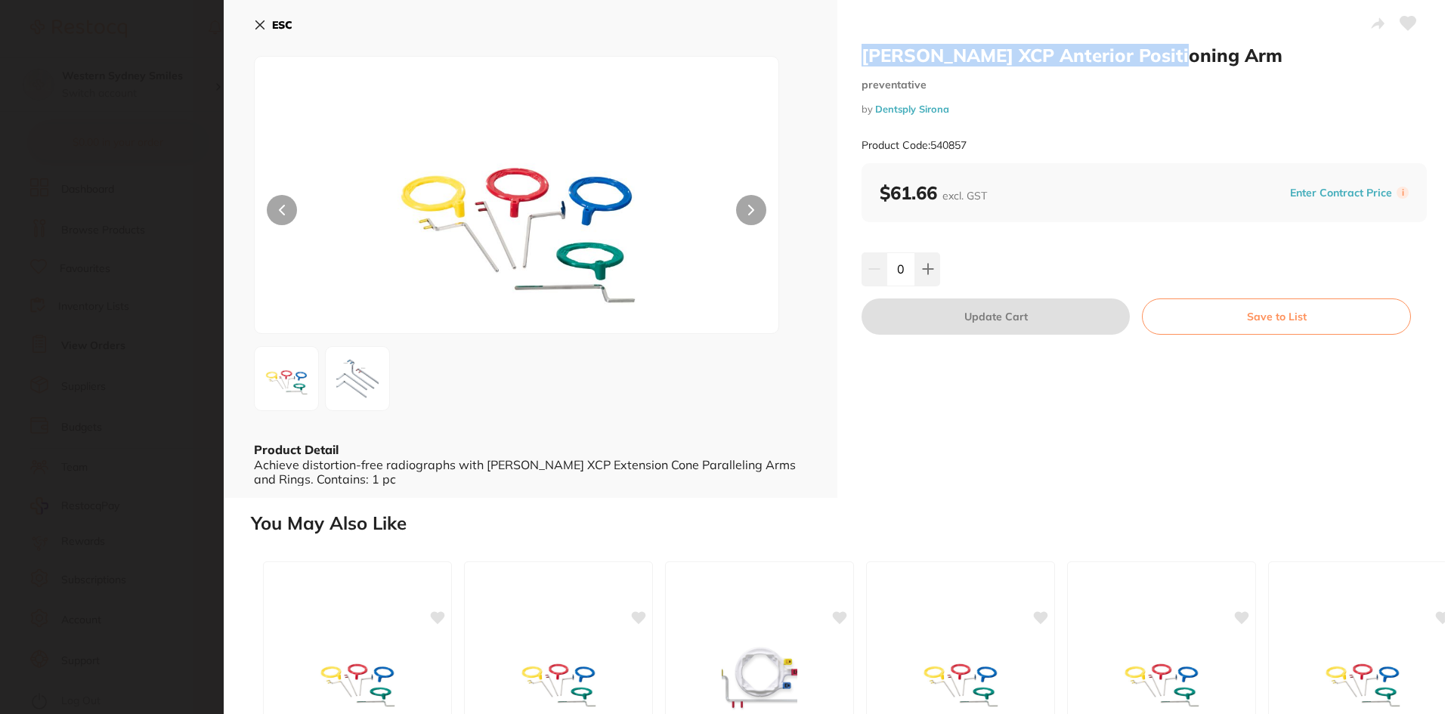
drag, startPoint x: 860, startPoint y: 60, endPoint x: 1174, endPoint y: 49, distance: 313.8
click at [1174, 49] on h2 "[PERSON_NAME] XCP Anterior Positioning Arm" at bounding box center [1144, 55] width 565 height 23
copy h2 "[PERSON_NAME] XCP Anterior Positioning Arm"
click at [269, 21] on button "ESC" at bounding box center [273, 25] width 39 height 26
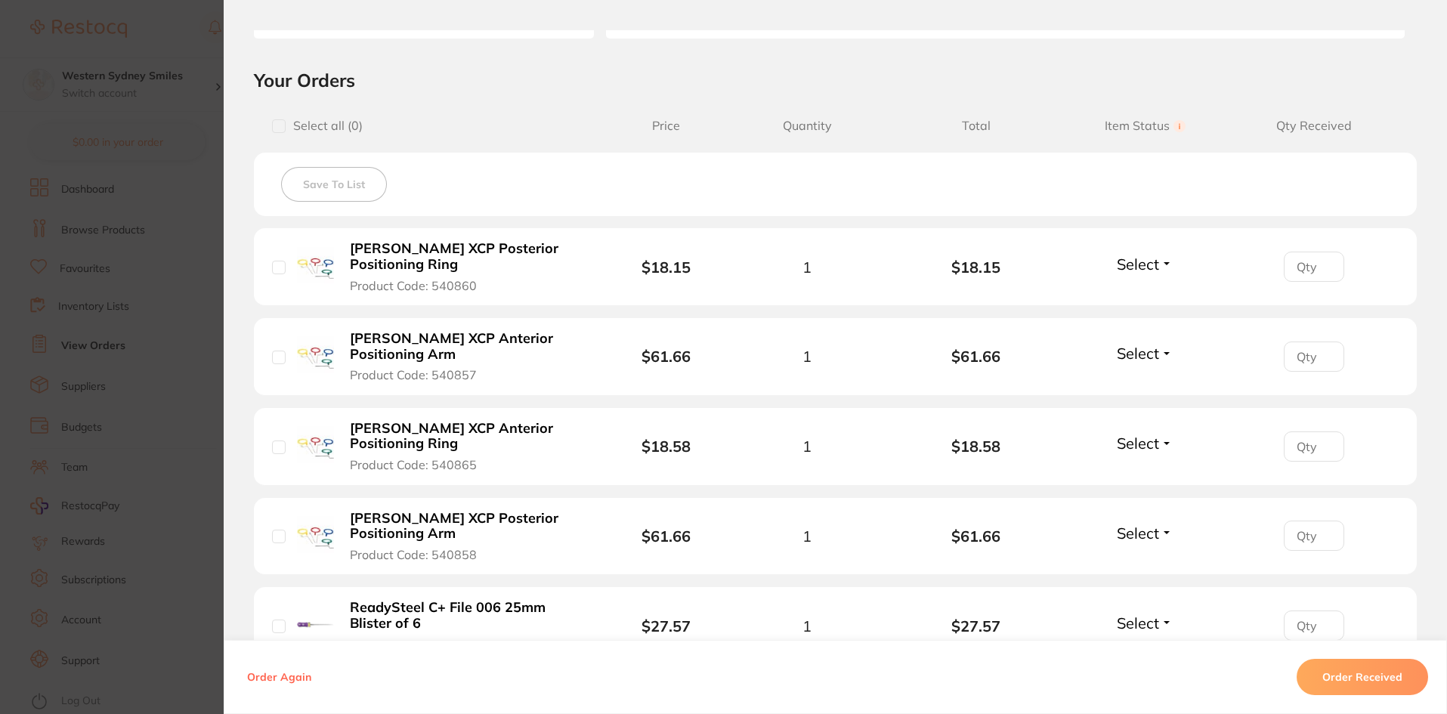
drag, startPoint x: 574, startPoint y: 404, endPoint x: 391, endPoint y: 405, distance: 183.6
click at [391, 420] on button "[PERSON_NAME] XCP Anterior Positioning Ring Product Code: 540865" at bounding box center [466, 446] width 243 height 53
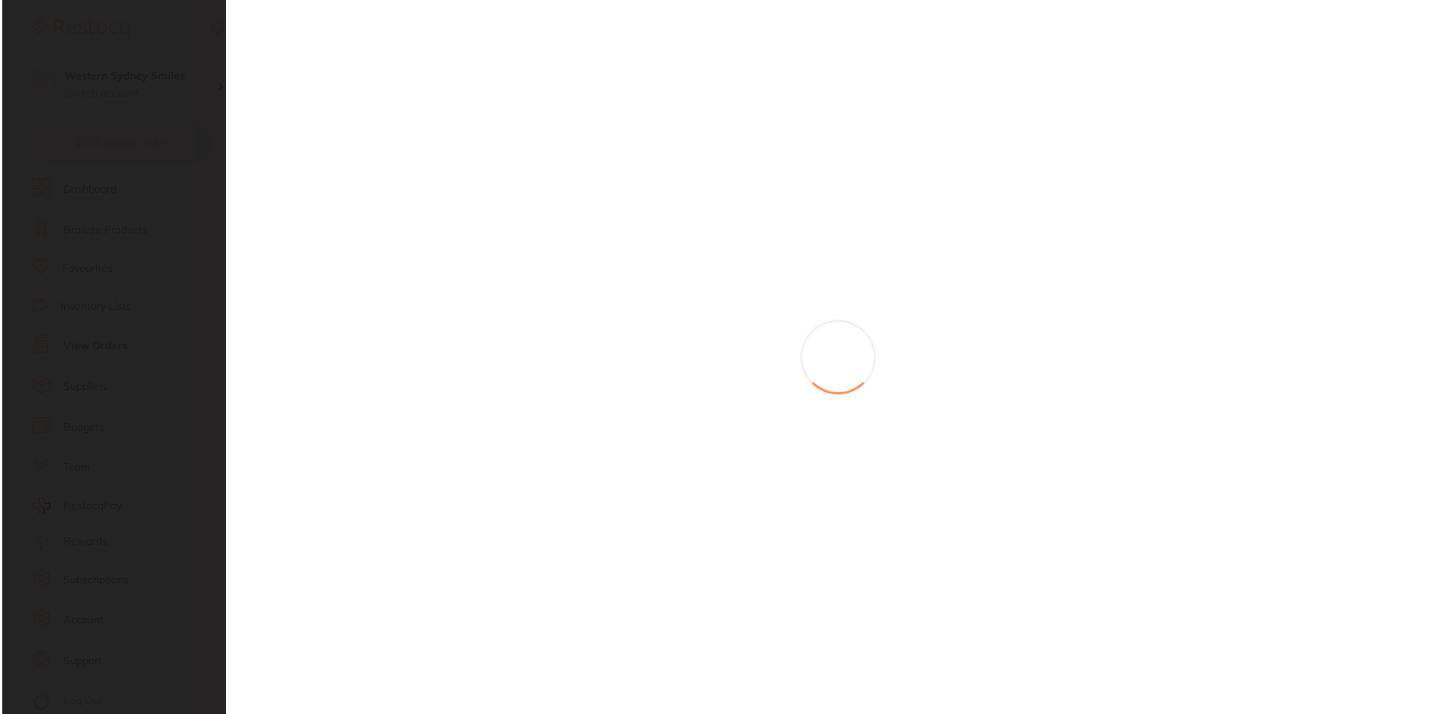
scroll to position [0, 0]
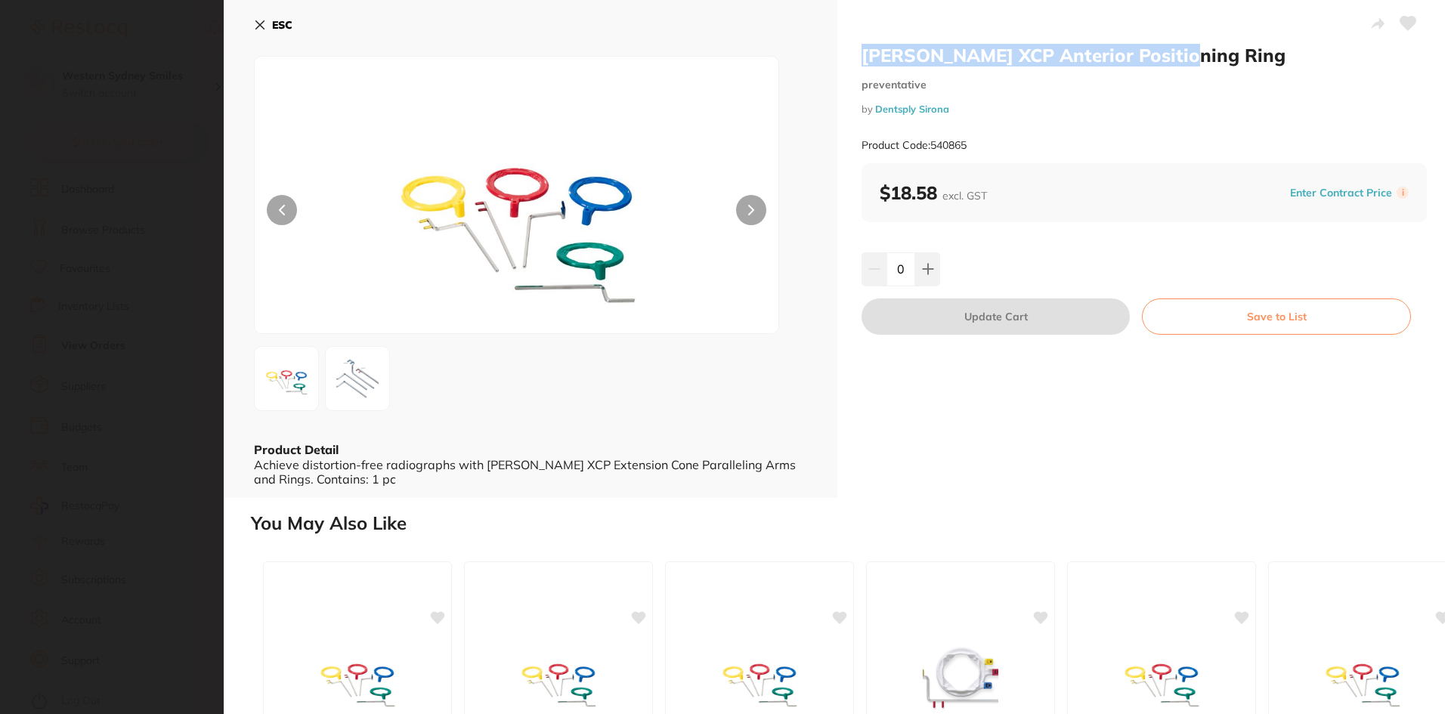
drag, startPoint x: 861, startPoint y: 56, endPoint x: 1168, endPoint y: 57, distance: 306.8
click at [1168, 57] on h2 "[PERSON_NAME] XCP Anterior Positioning Ring" at bounding box center [1144, 55] width 565 height 23
copy h2 "[PERSON_NAME] XCP Anterior Positioning Ring"
click at [255, 20] on icon at bounding box center [260, 25] width 12 height 12
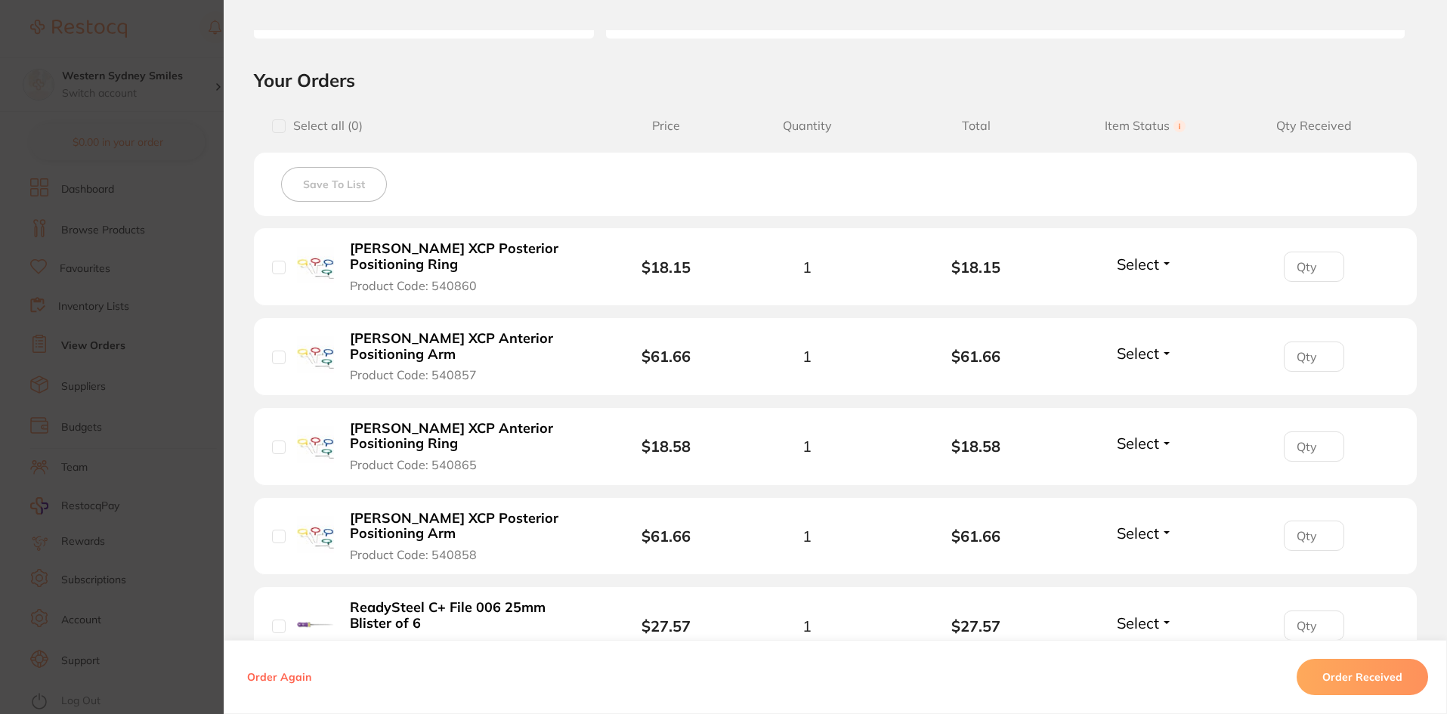
click at [596, 510] on div "[PERSON_NAME] XCP Posterior Positioning Arm Product Code: 540858" at bounding box center [441, 536] width 338 height 53
click at [429, 511] on b "[PERSON_NAME] XCP Posterior Positioning Arm" at bounding box center [467, 526] width 234 height 31
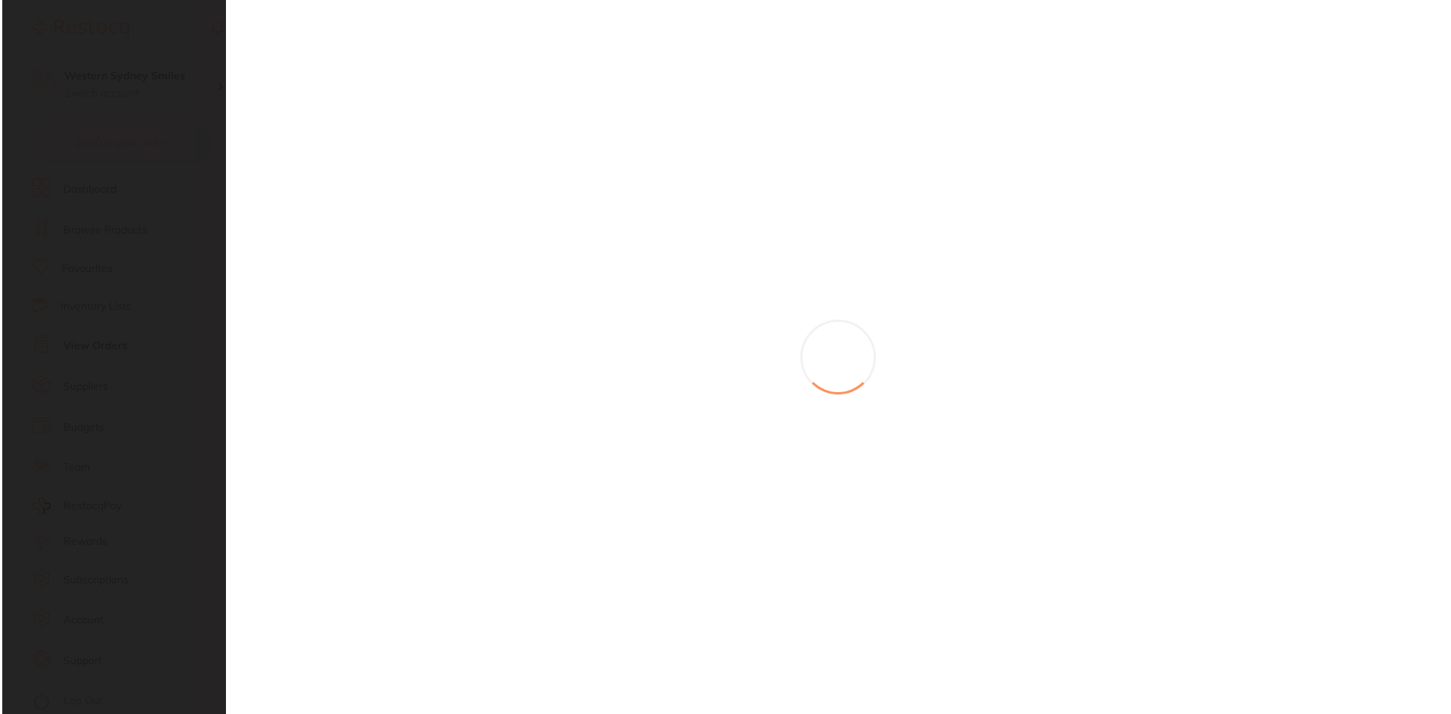
scroll to position [0, 0]
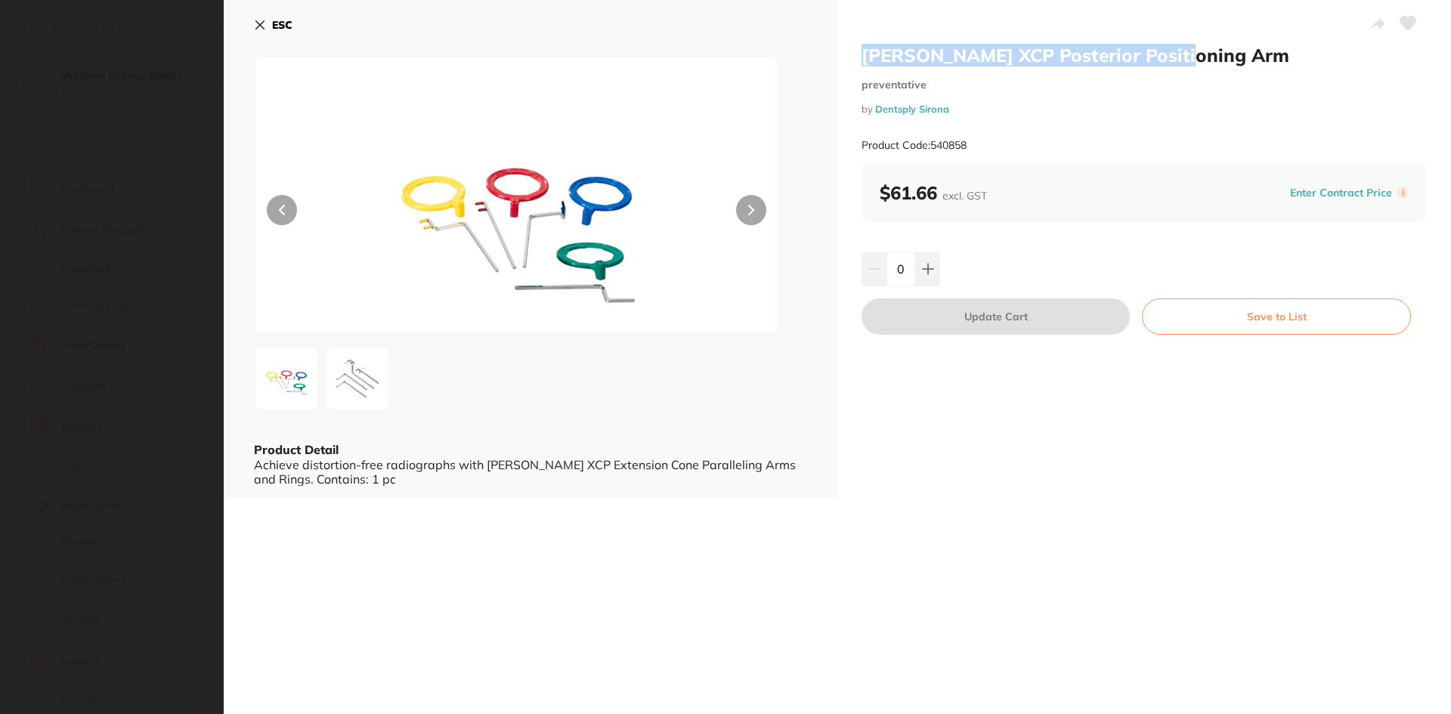
drag, startPoint x: 861, startPoint y: 53, endPoint x: 1219, endPoint y: 59, distance: 358.3
click at [1219, 59] on h2 "[PERSON_NAME] XCP Posterior Positioning Arm" at bounding box center [1144, 55] width 565 height 23
copy h2 "[PERSON_NAME] XCP Posterior Positioning Arm"
click at [261, 14] on button "ESC" at bounding box center [273, 25] width 39 height 26
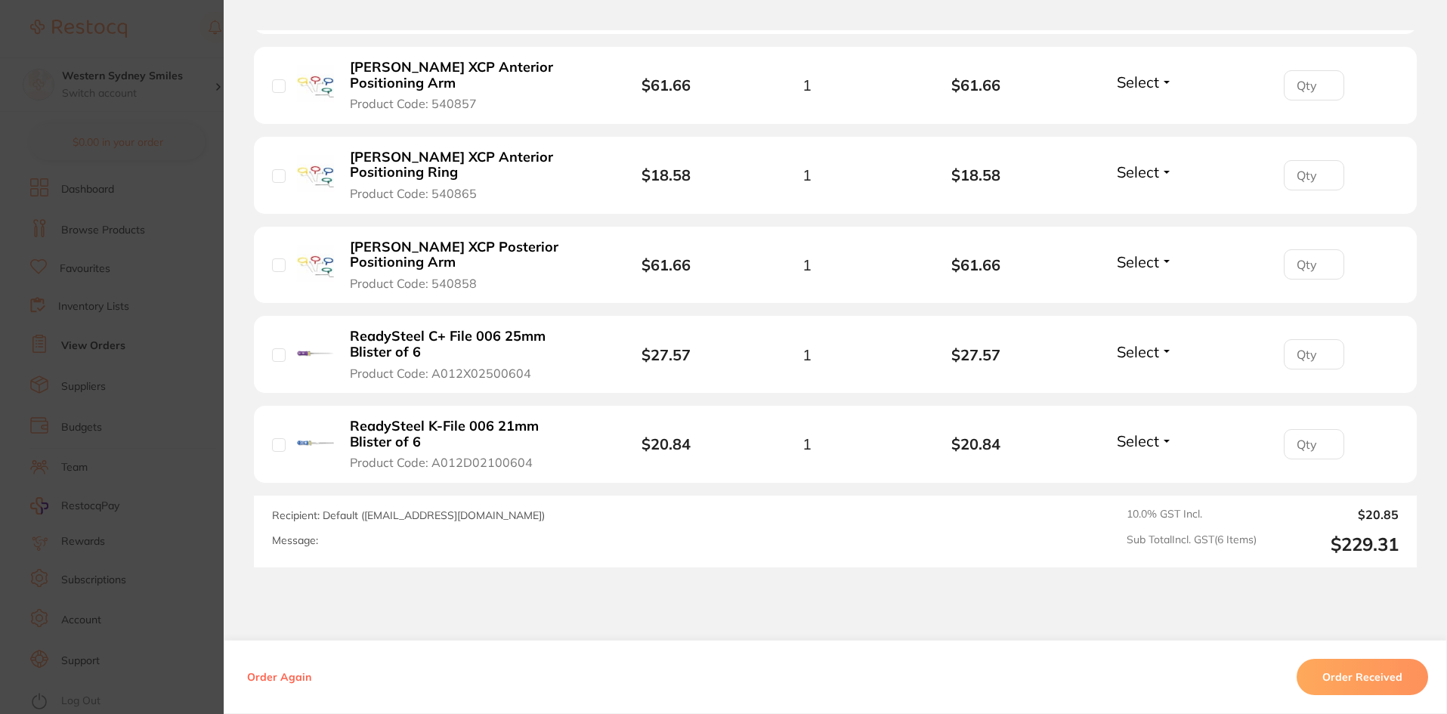
scroll to position [601, 0]
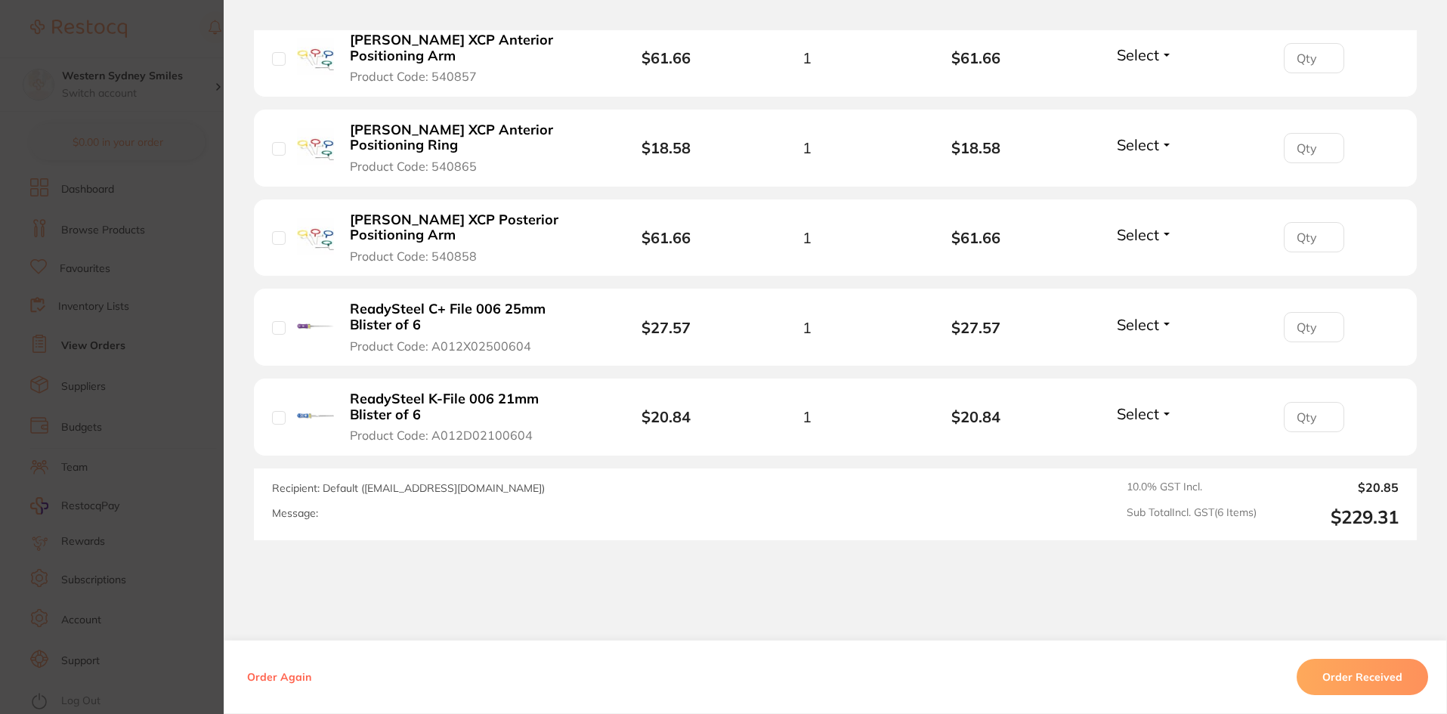
drag, startPoint x: 344, startPoint y: 255, endPoint x: 445, endPoint y: 271, distance: 102.5
click at [445, 301] on button "ReadySteel C+ File 006 25mm Blister of 6 Product Code: A012X02500604" at bounding box center [466, 327] width 243 height 53
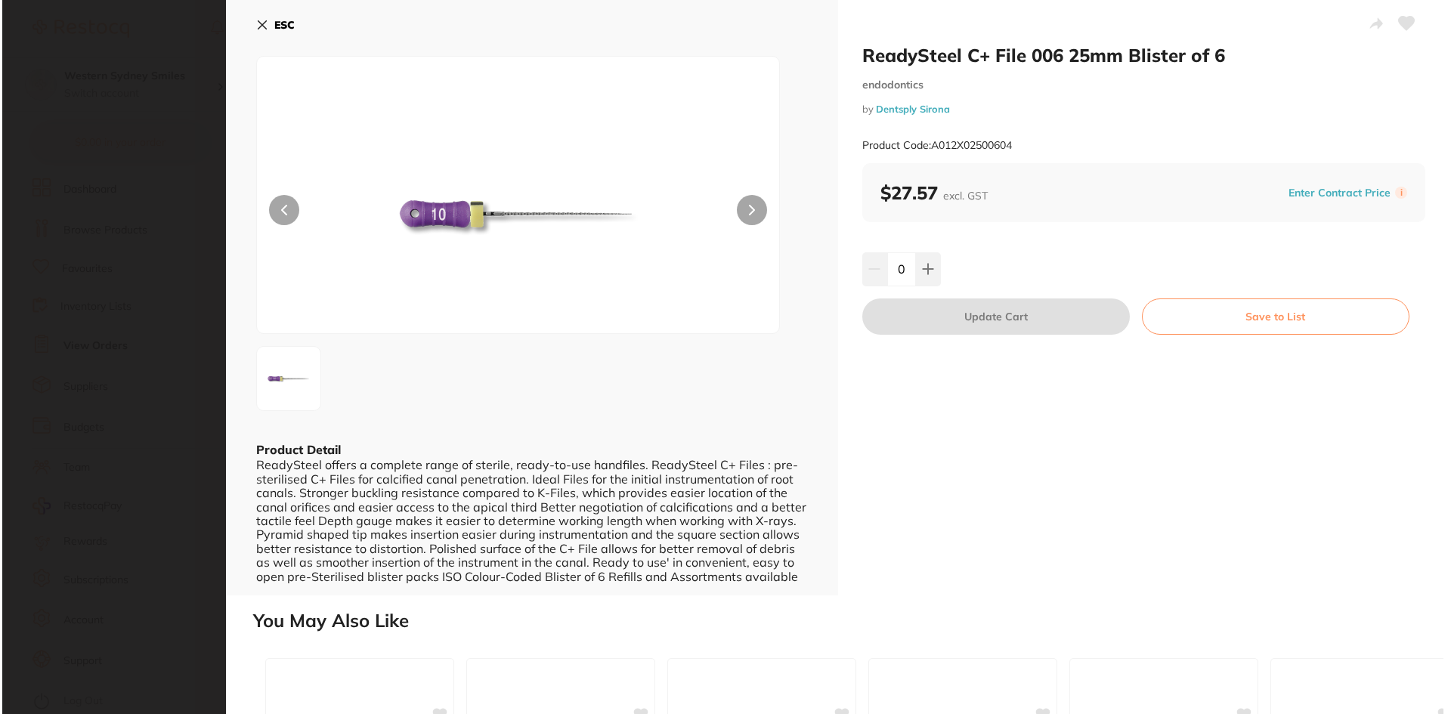
scroll to position [0, 0]
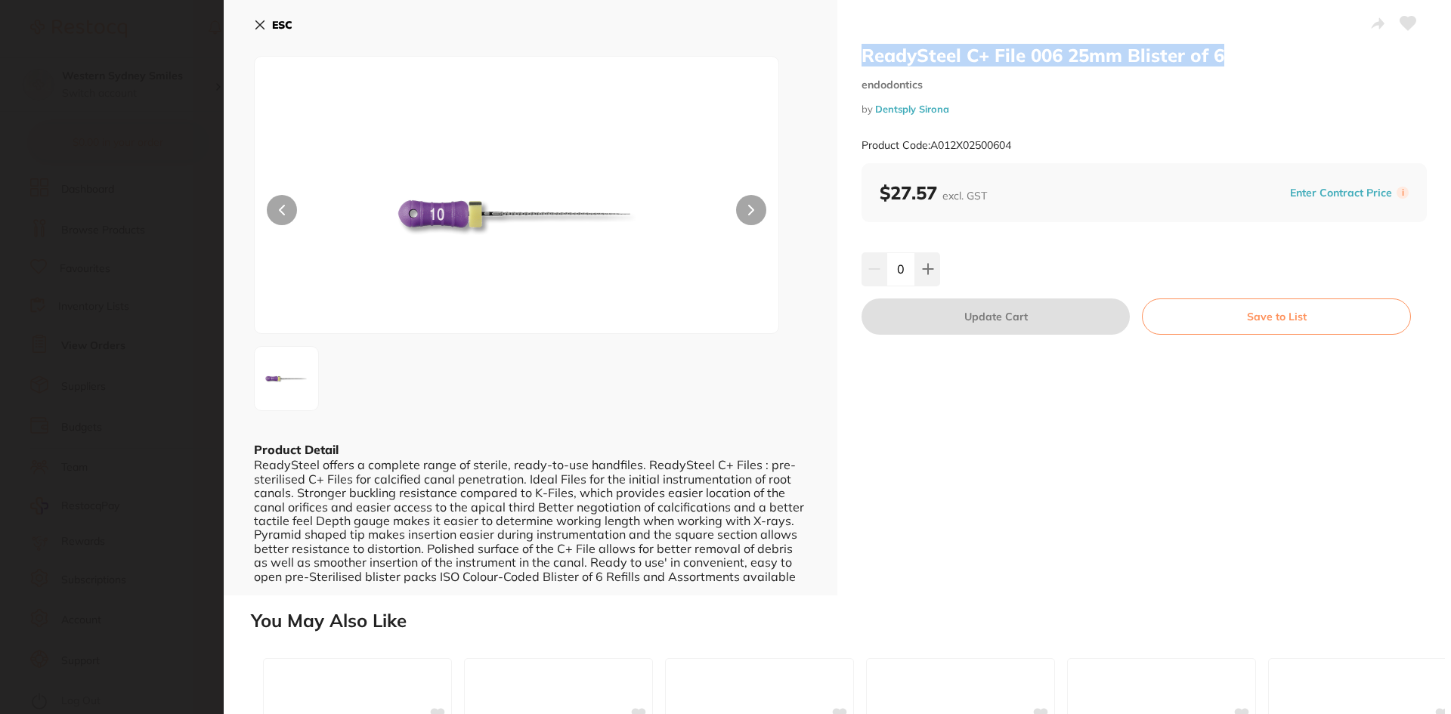
drag, startPoint x: 853, startPoint y: 52, endPoint x: 1277, endPoint y: 59, distance: 424.0
click at [1277, 59] on div "ReadySteel C+ File 006 25mm Blister of 6 endodontics by Dentsply Sirona Product…" at bounding box center [1144, 297] width 614 height 595
copy h2 "ReadySteel C+ File 006 25mm Blister of 6"
click at [262, 17] on button "ESC" at bounding box center [273, 25] width 39 height 26
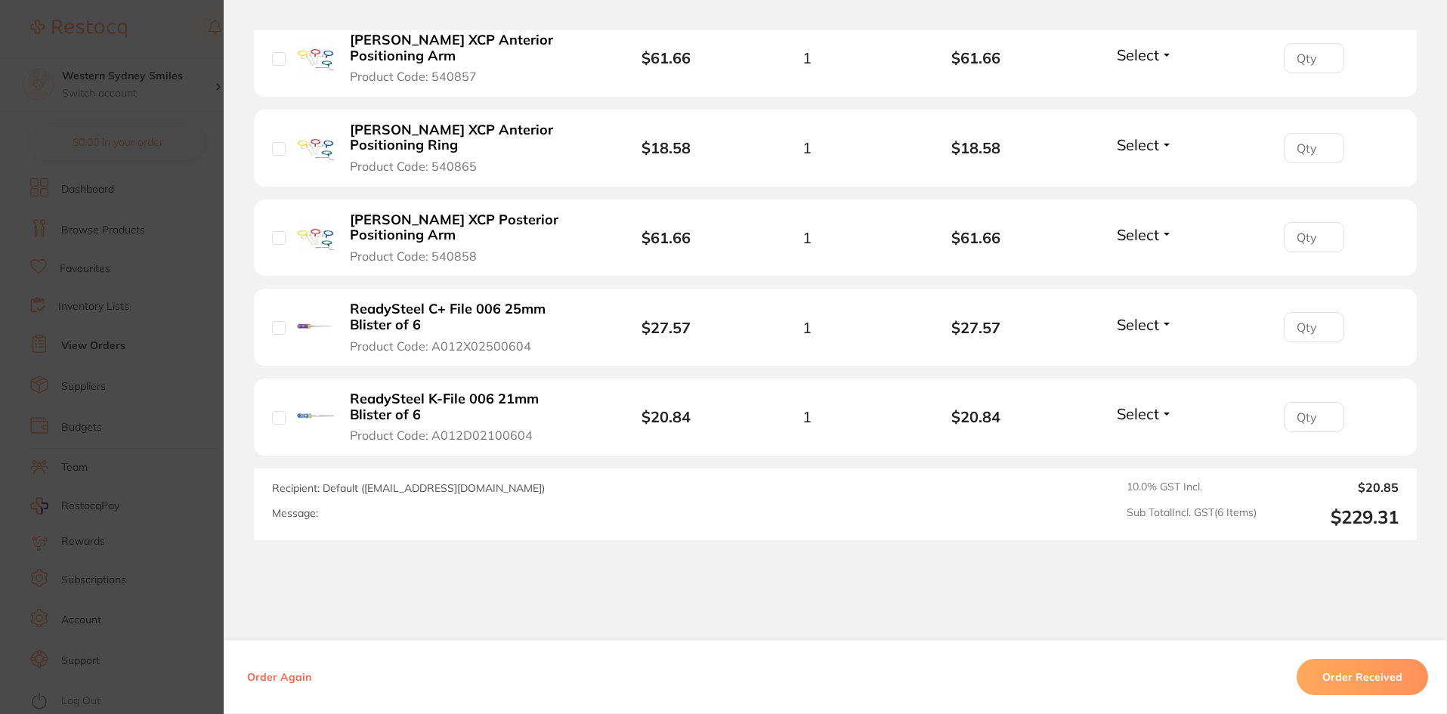
click at [458, 428] on span "Product Code: A012D02100604" at bounding box center [441, 435] width 183 height 14
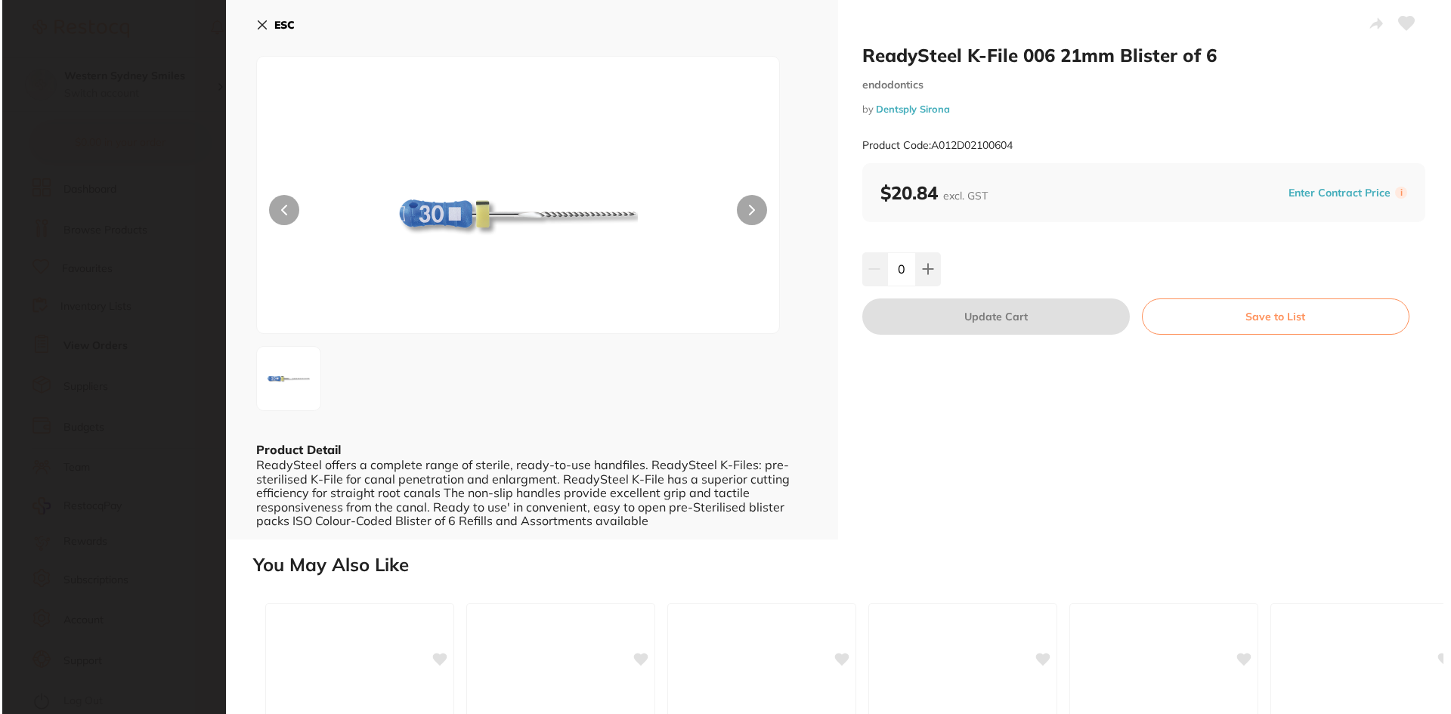
scroll to position [0, 0]
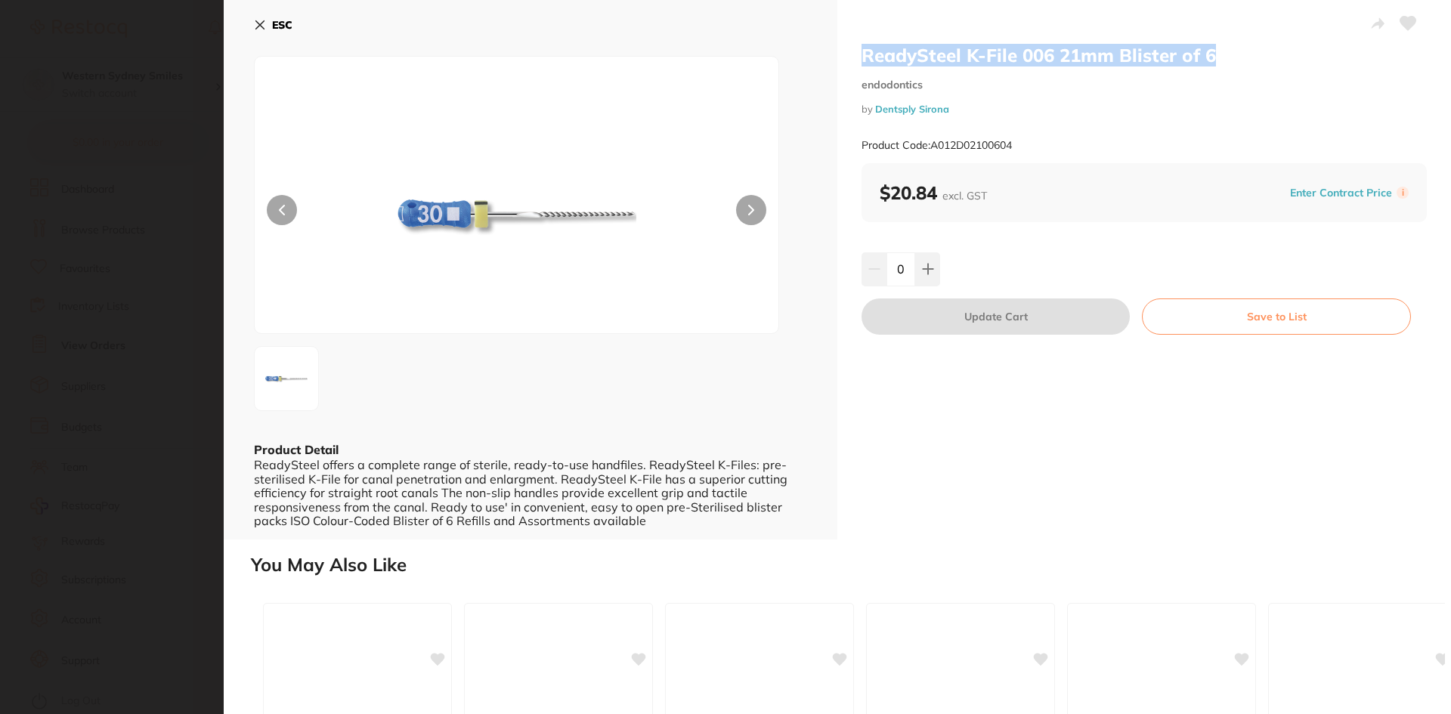
drag, startPoint x: 1228, startPoint y: 63, endPoint x: 855, endPoint y: 65, distance: 372.6
click at [855, 65] on div "ReadySteel K-File 006 21mm Blister of 6 endodontics by Dentsply Sirona Product …" at bounding box center [1144, 270] width 614 height 540
copy h2 "ReadySteel K-File 006 21mm Blister of 6"
